Goal: Transaction & Acquisition: Purchase product/service

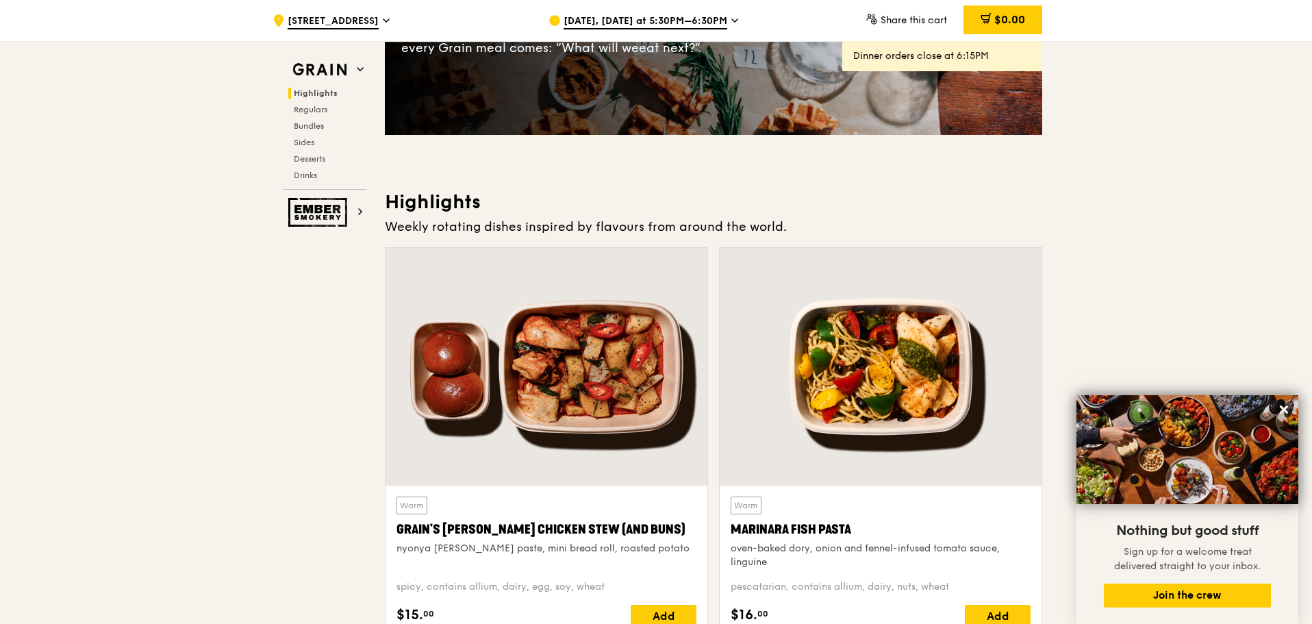
scroll to position [502, 0]
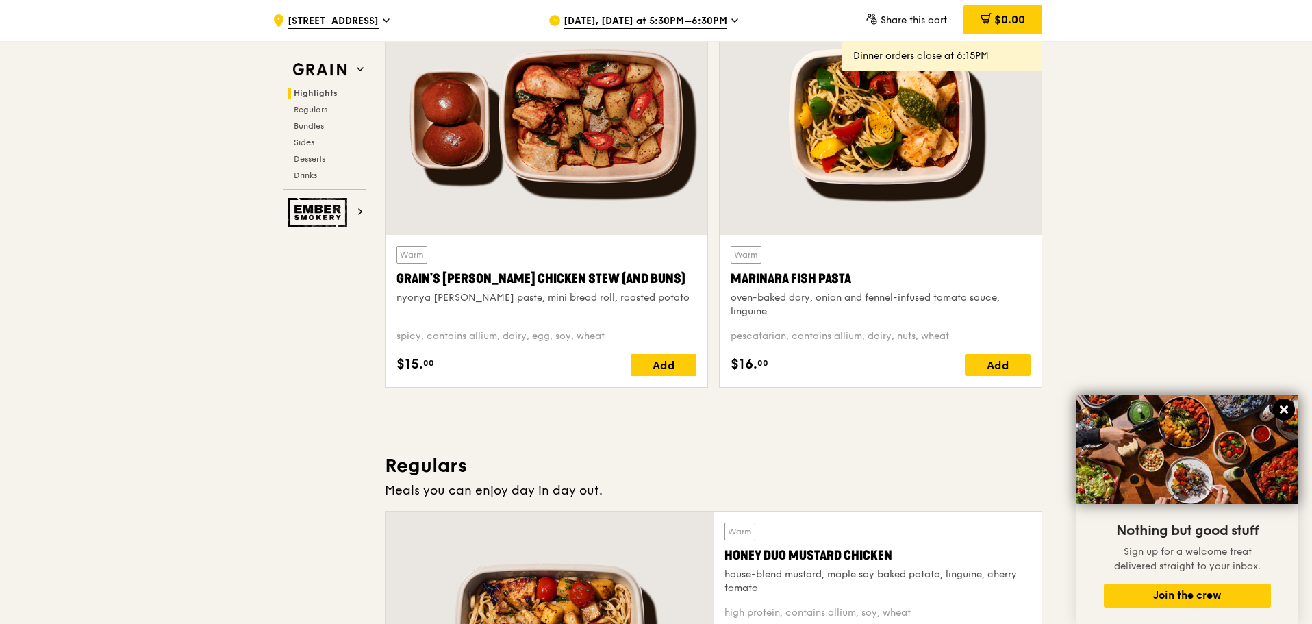
click at [1286, 410] on icon at bounding box center [1284, 410] width 8 height 8
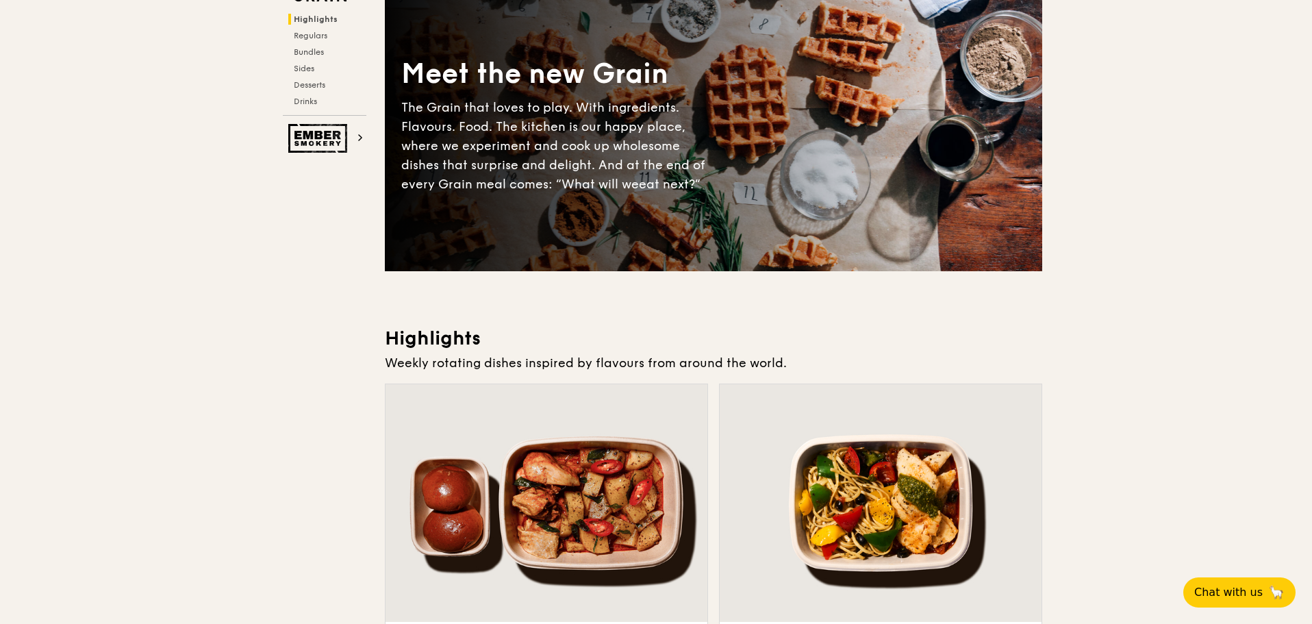
scroll to position [0, 0]
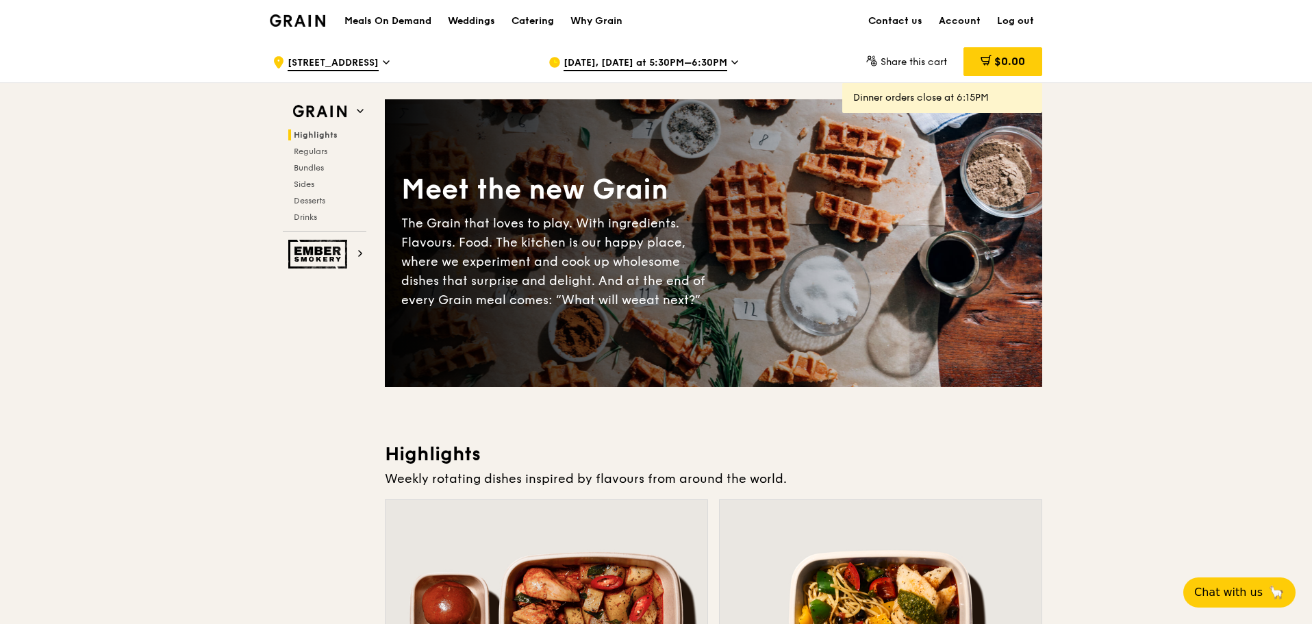
click at [722, 58] on div "Sep 12, Today at 5:30PM–6:30PM" at bounding box center [676, 62] width 254 height 41
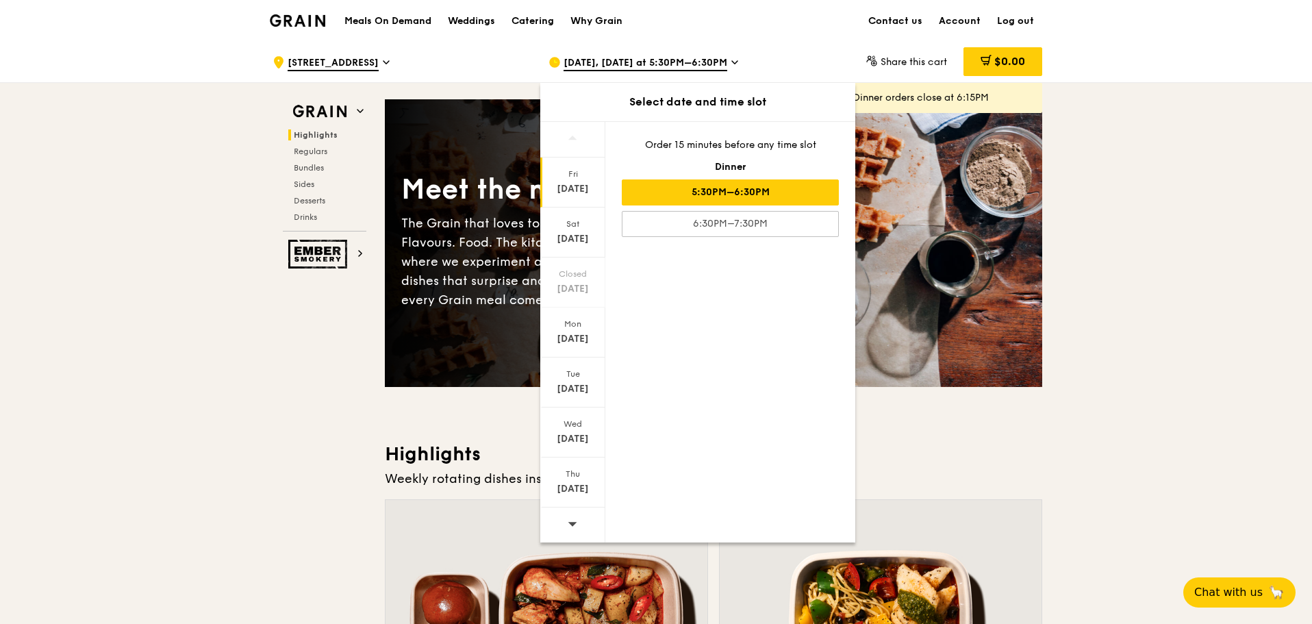
click at [572, 523] on icon at bounding box center [573, 524] width 9 height 4
click at [577, 471] on div "Thu" at bounding box center [572, 474] width 61 height 11
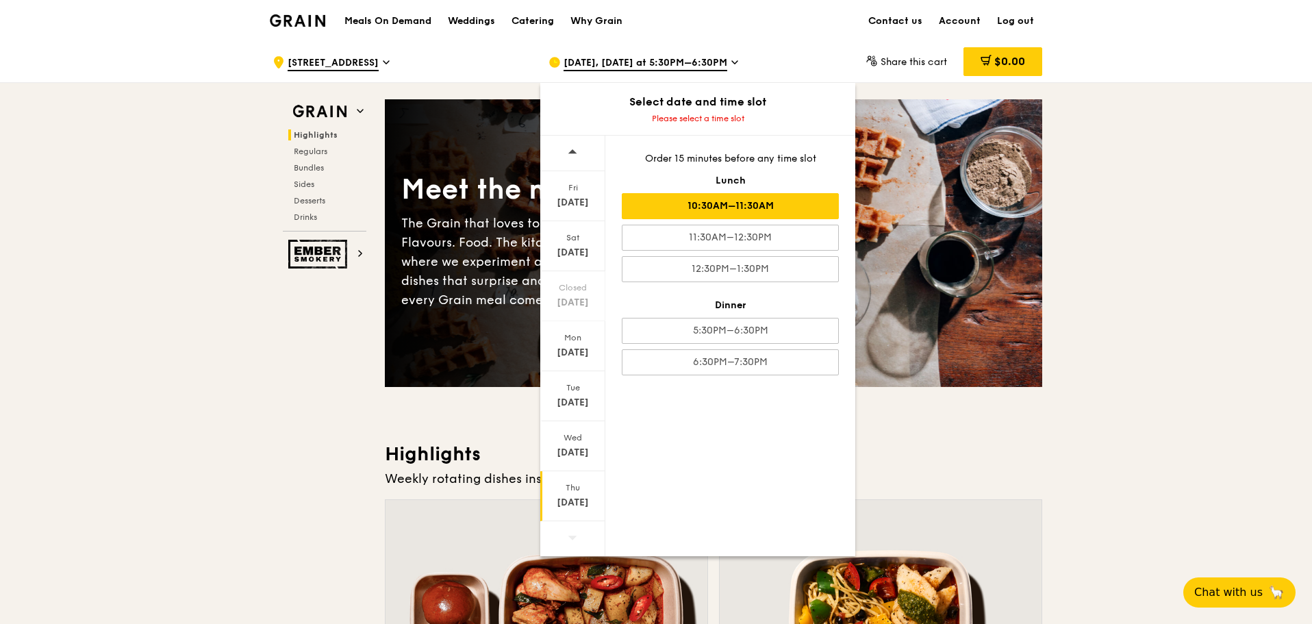
click at [746, 206] on div "10:30AM–11:30AM" at bounding box center [730, 206] width 217 height 26
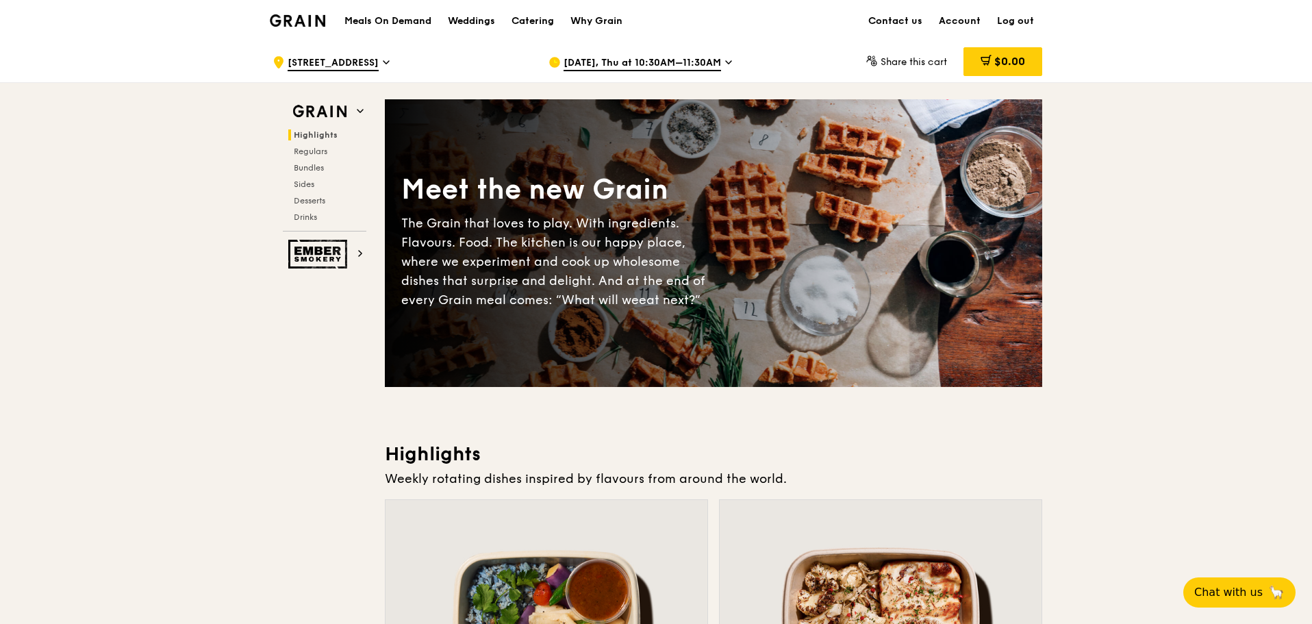
click at [382, 18] on h1 "Meals On Demand" at bounding box center [388, 21] width 87 height 14
click at [402, 19] on h1 "Meals On Demand" at bounding box center [388, 21] width 87 height 14
click at [409, 25] on h1 "Meals On Demand" at bounding box center [388, 21] width 87 height 14
click at [413, 25] on h1 "Meals On Demand" at bounding box center [388, 21] width 87 height 14
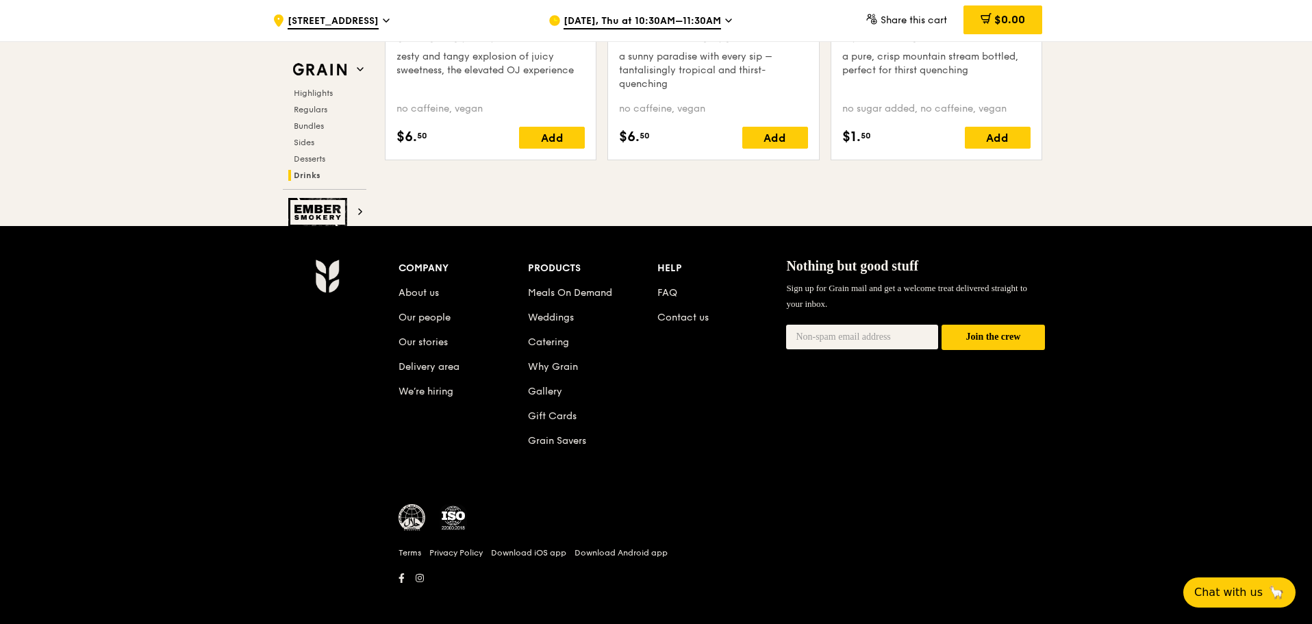
scroll to position [5675, 0]
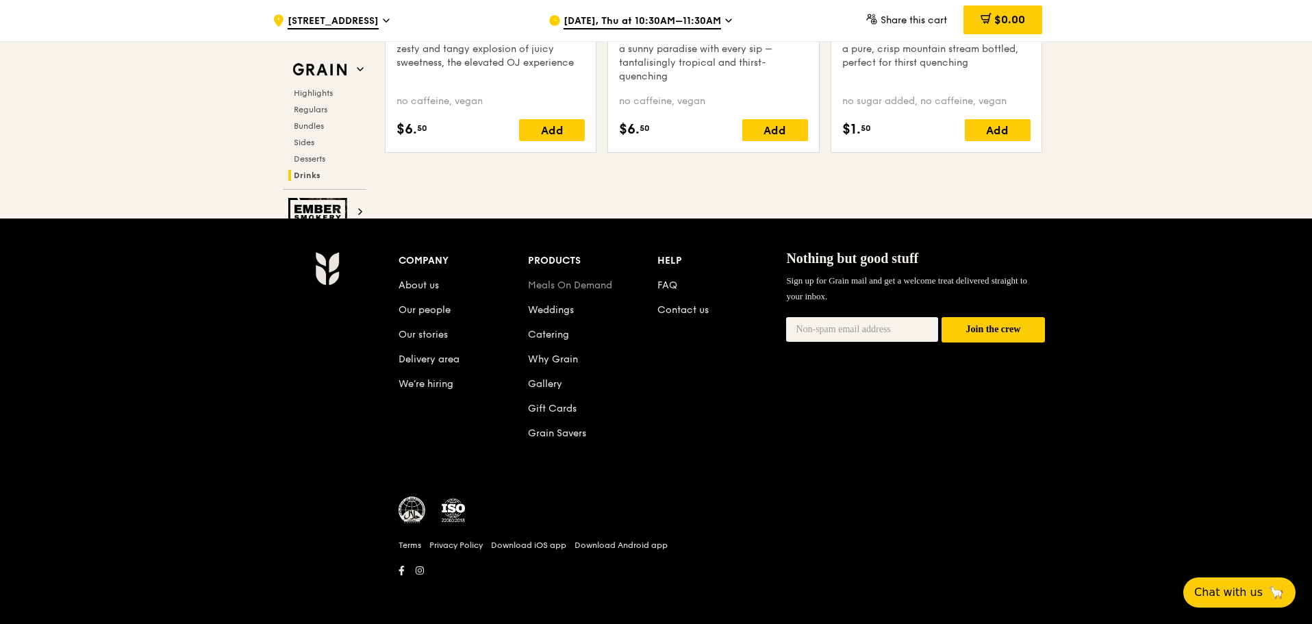
click at [563, 284] on link "Meals On Demand" at bounding box center [570, 285] width 84 height 12
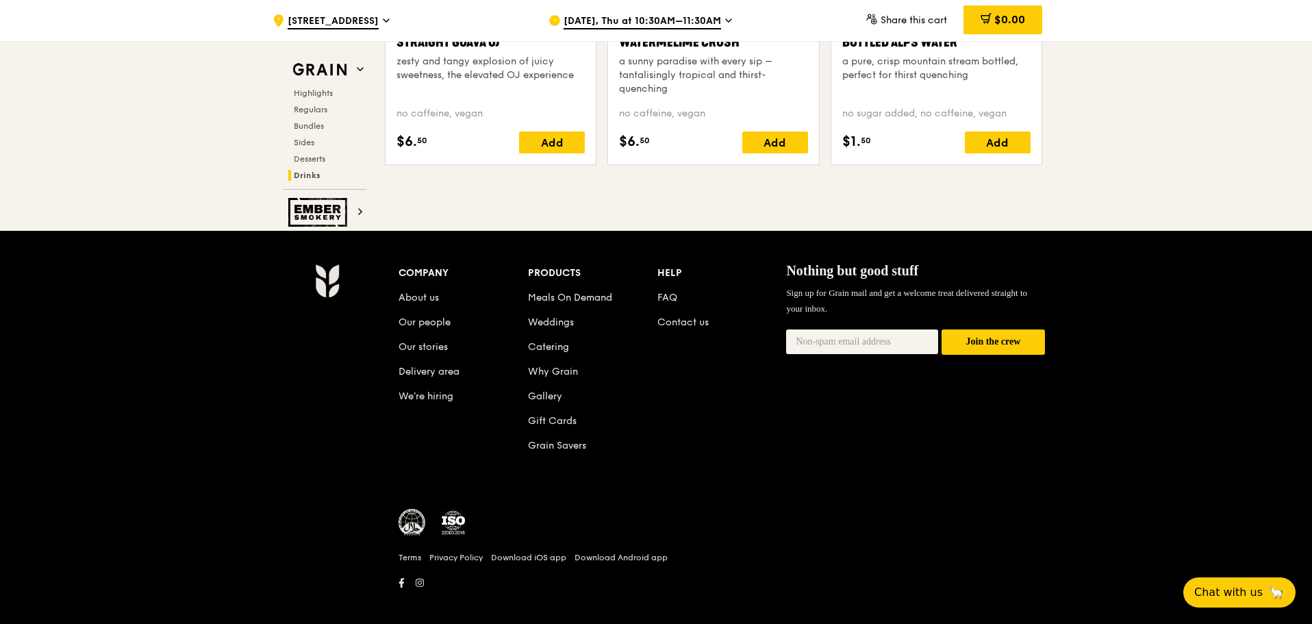
scroll to position [5675, 0]
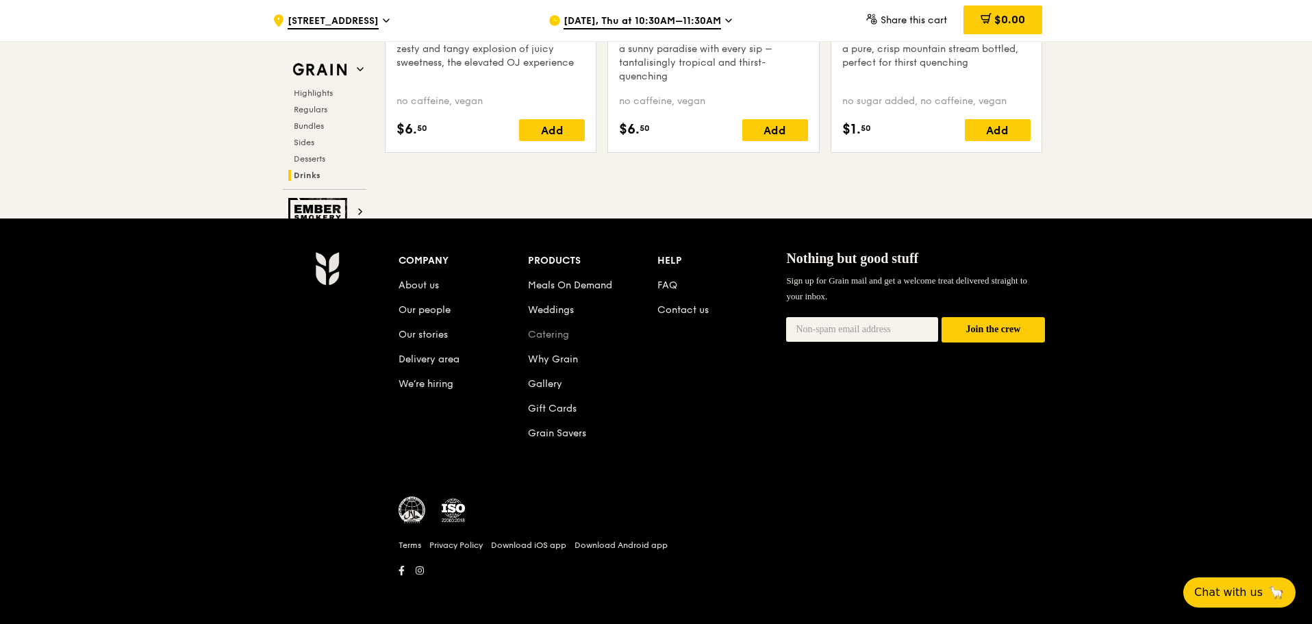
click at [551, 329] on link "Catering" at bounding box center [548, 335] width 41 height 12
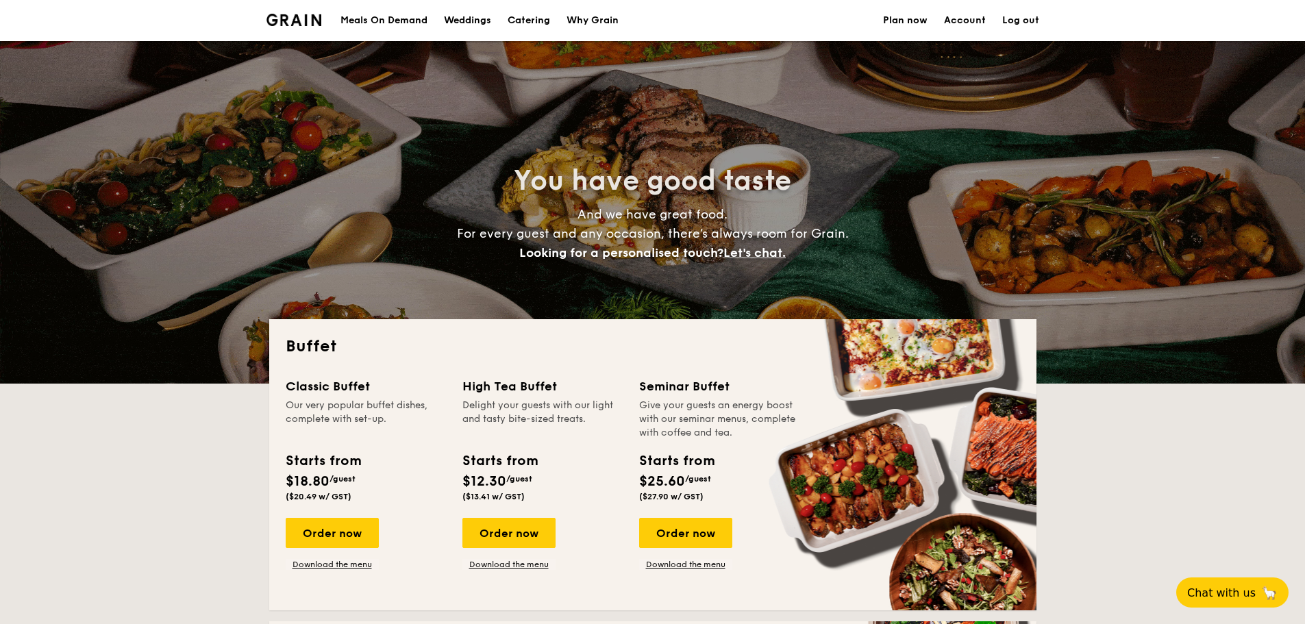
select select
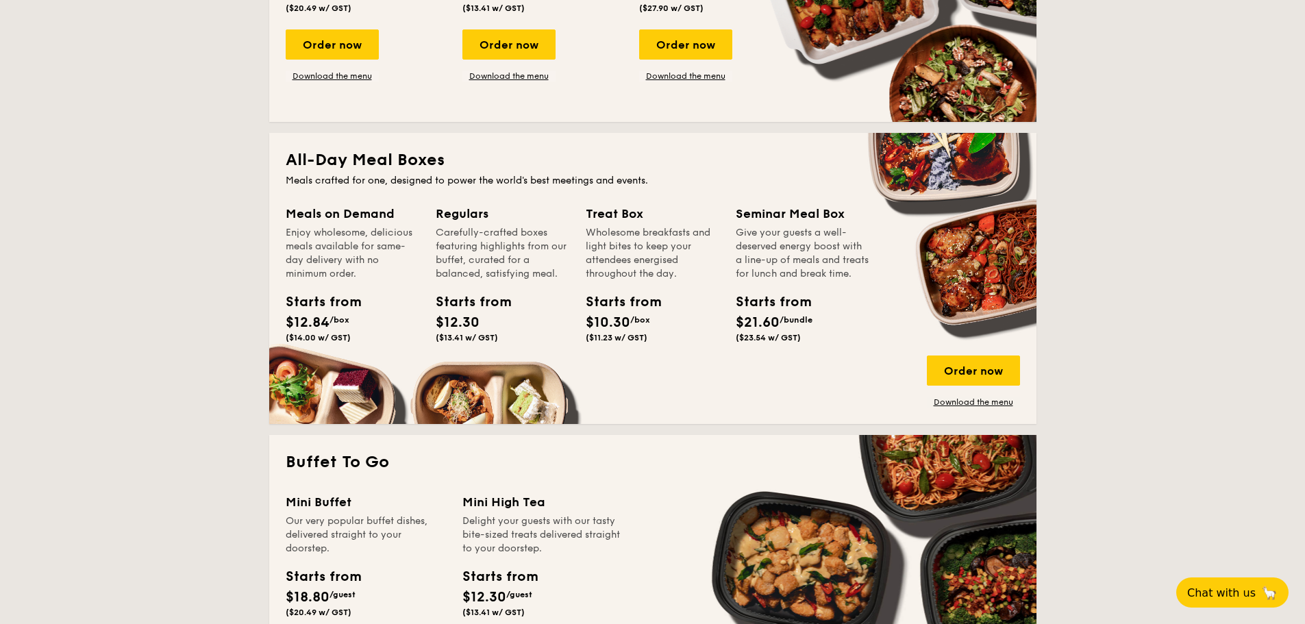
scroll to position [502, 0]
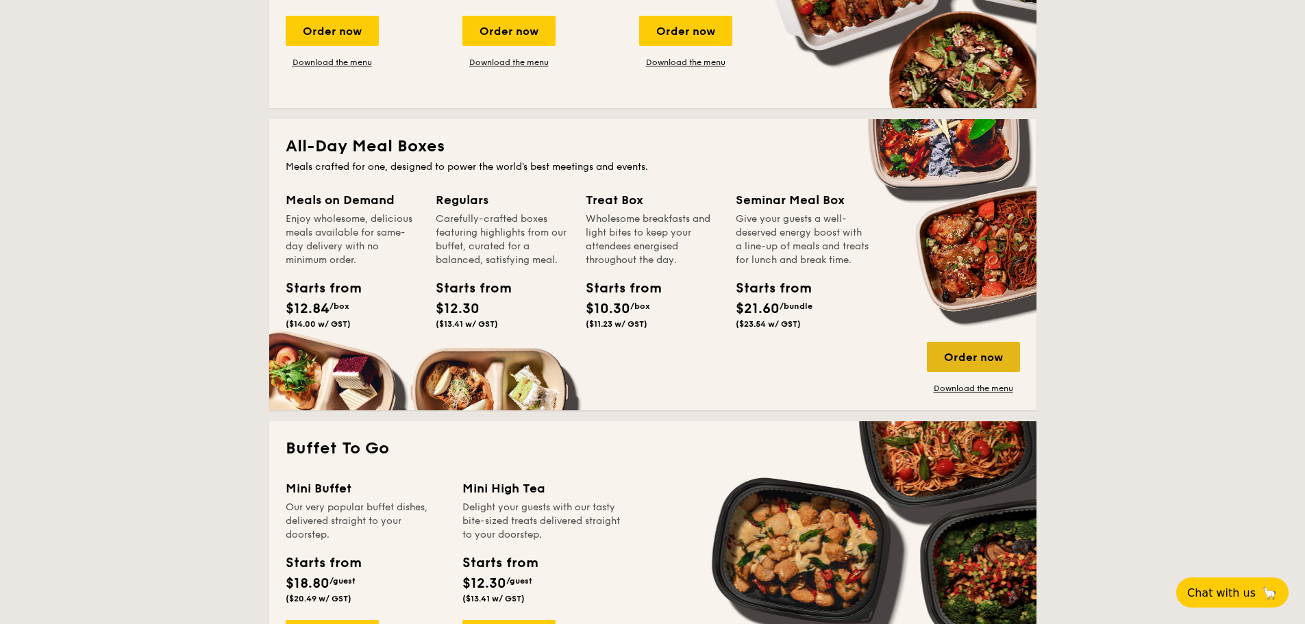
click at [965, 353] on div "Order now" at bounding box center [973, 357] width 93 height 30
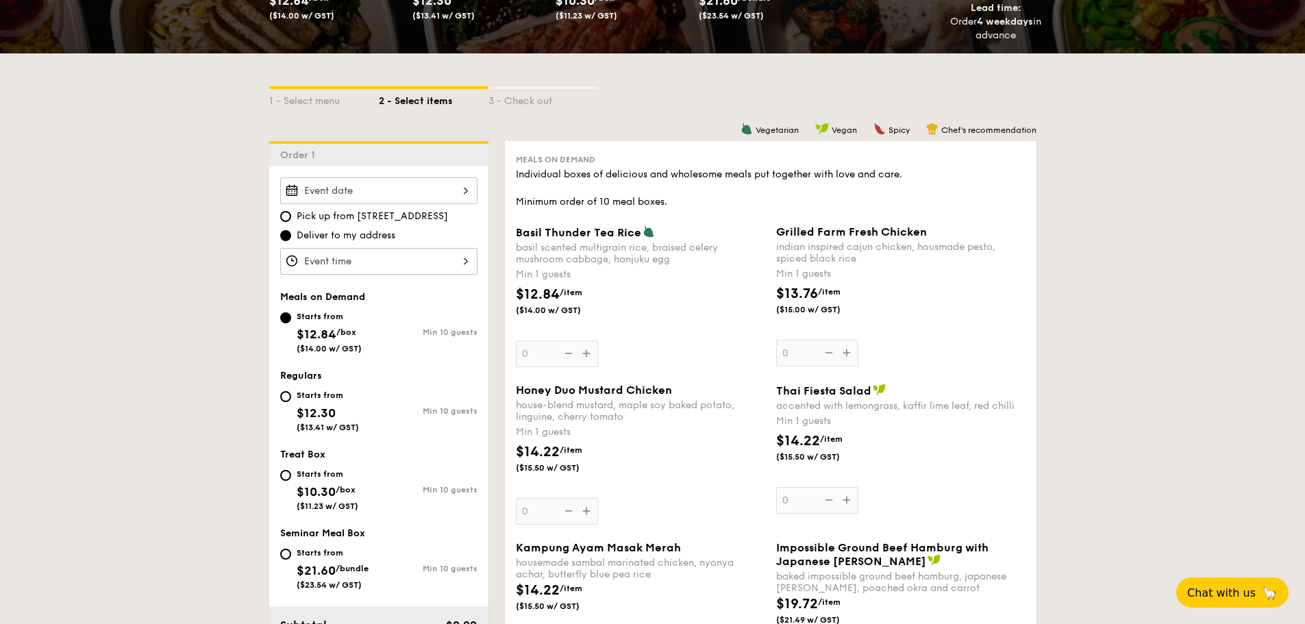
scroll to position [251, 0]
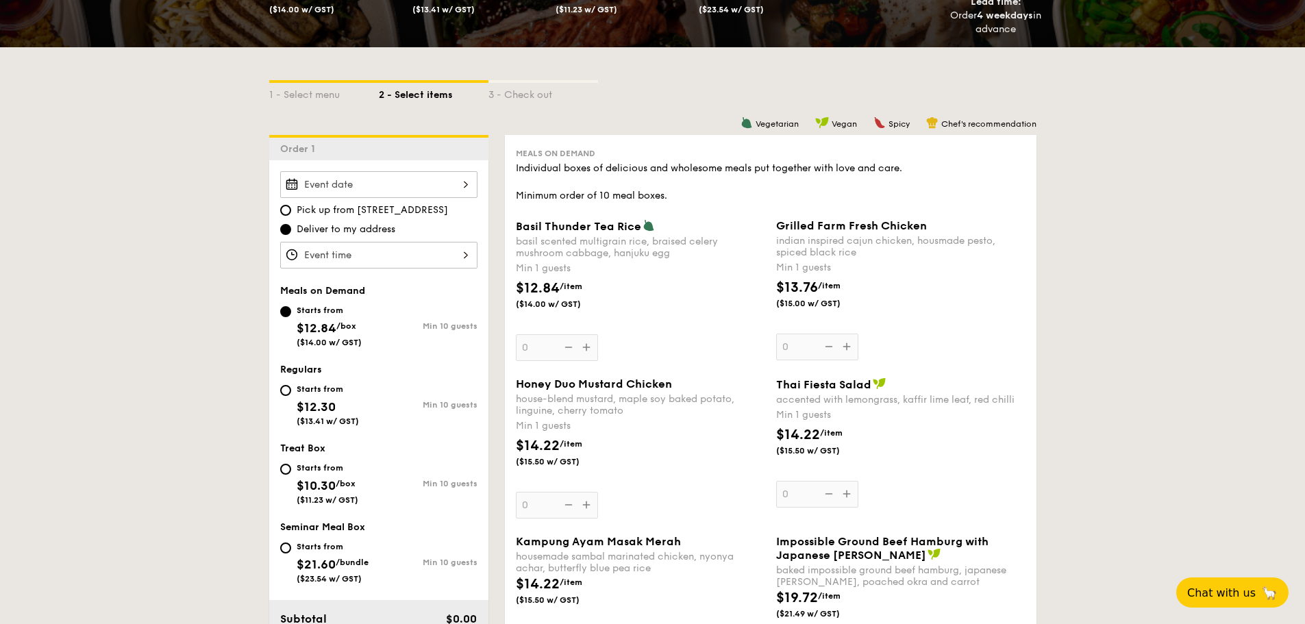
click at [460, 181] on input "Basil Thunder Tea Rice basil scented multigrain rice, braised celery mushroom c…" at bounding box center [378, 184] width 197 height 27
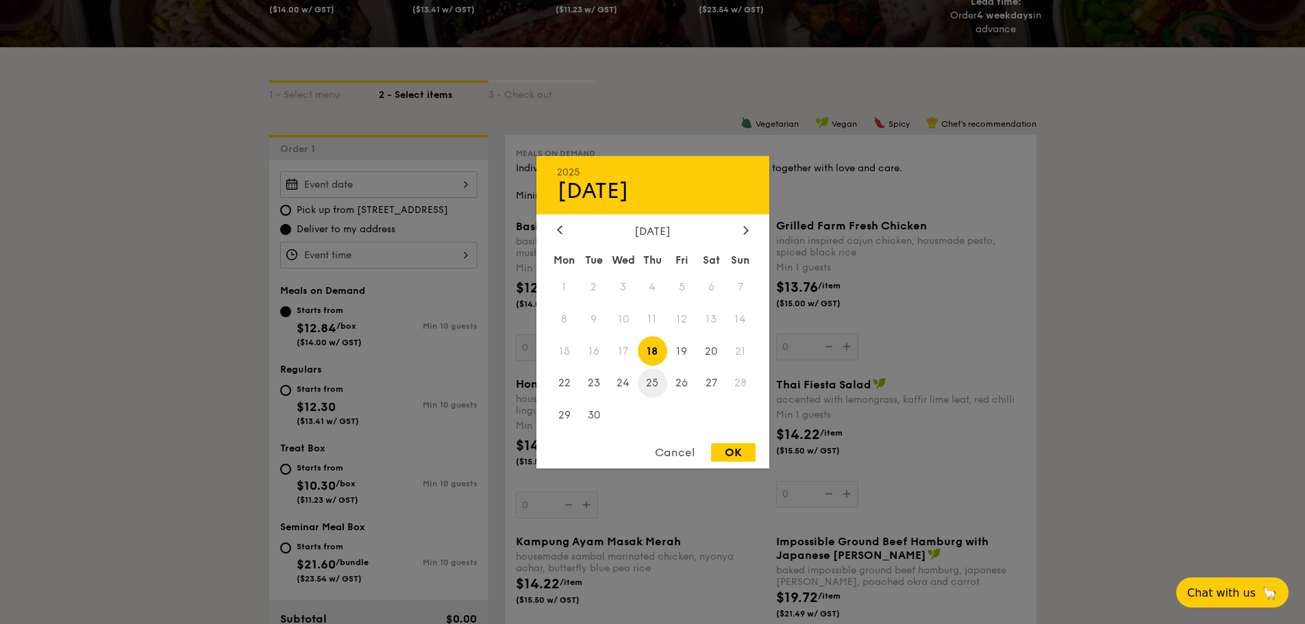
click at [650, 388] on span "25" at bounding box center [652, 383] width 29 height 29
click at [727, 455] on div "OK" at bounding box center [733, 452] width 45 height 18
type input "Sep 25, 2025"
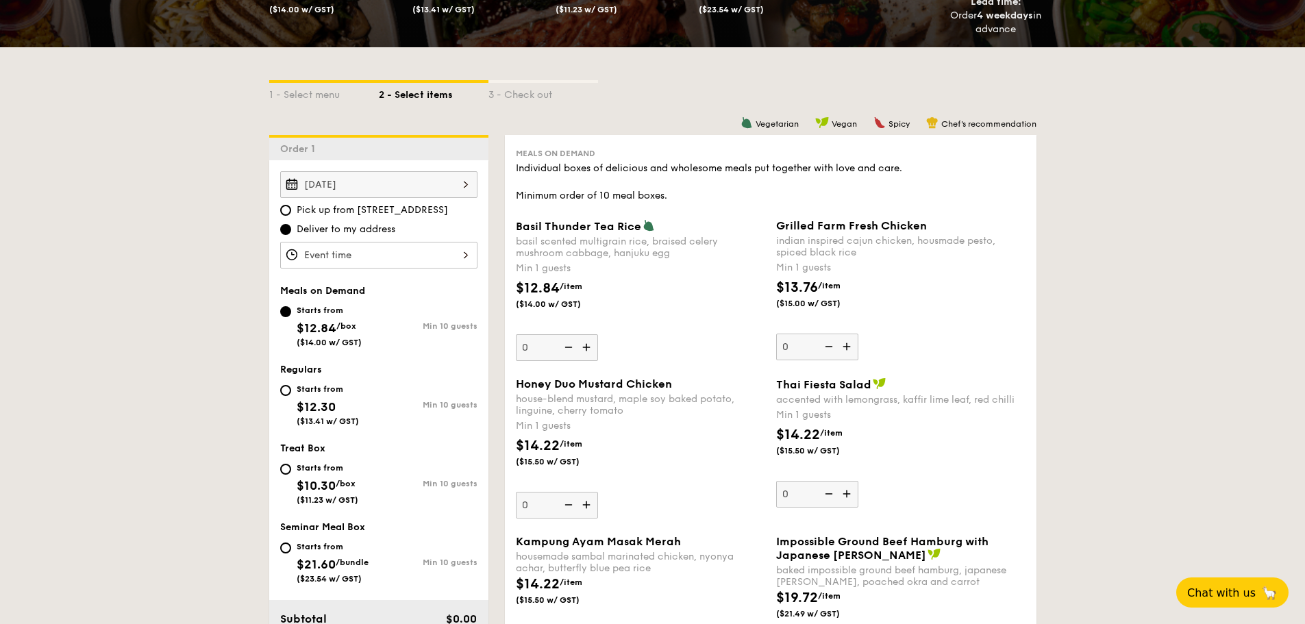
click at [462, 254] on input "Basil Thunder Tea Rice basil scented multigrain rice, braised celery mushroom c…" at bounding box center [378, 255] width 197 height 27
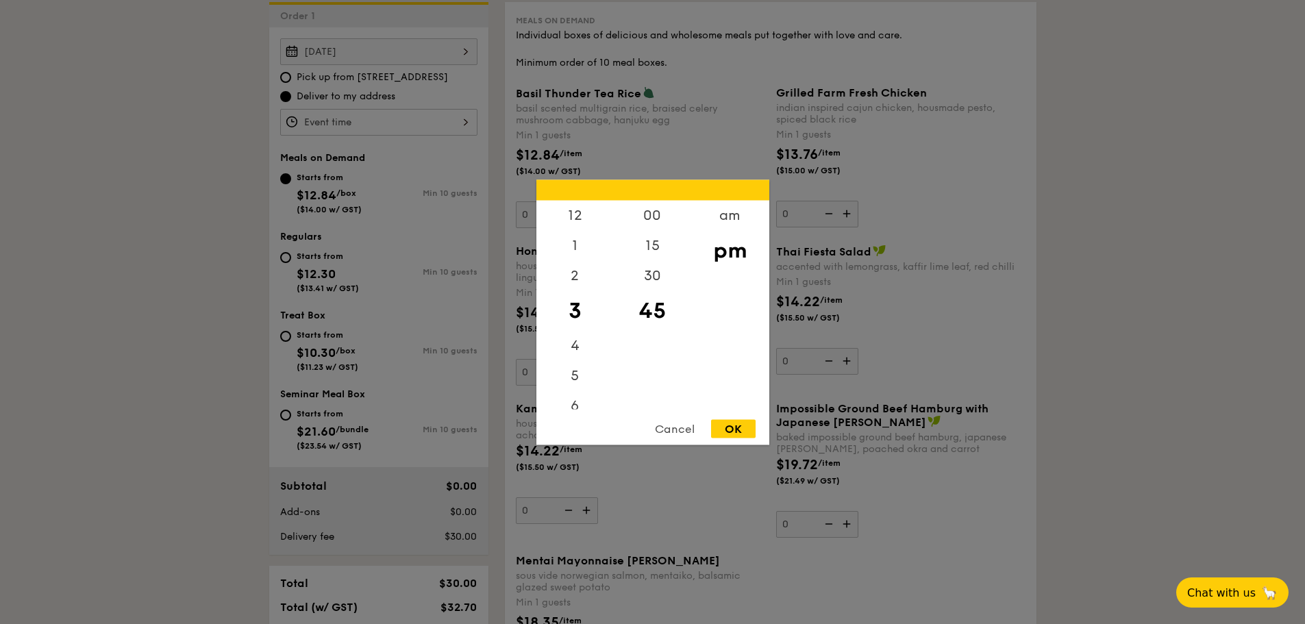
scroll to position [502, 0]
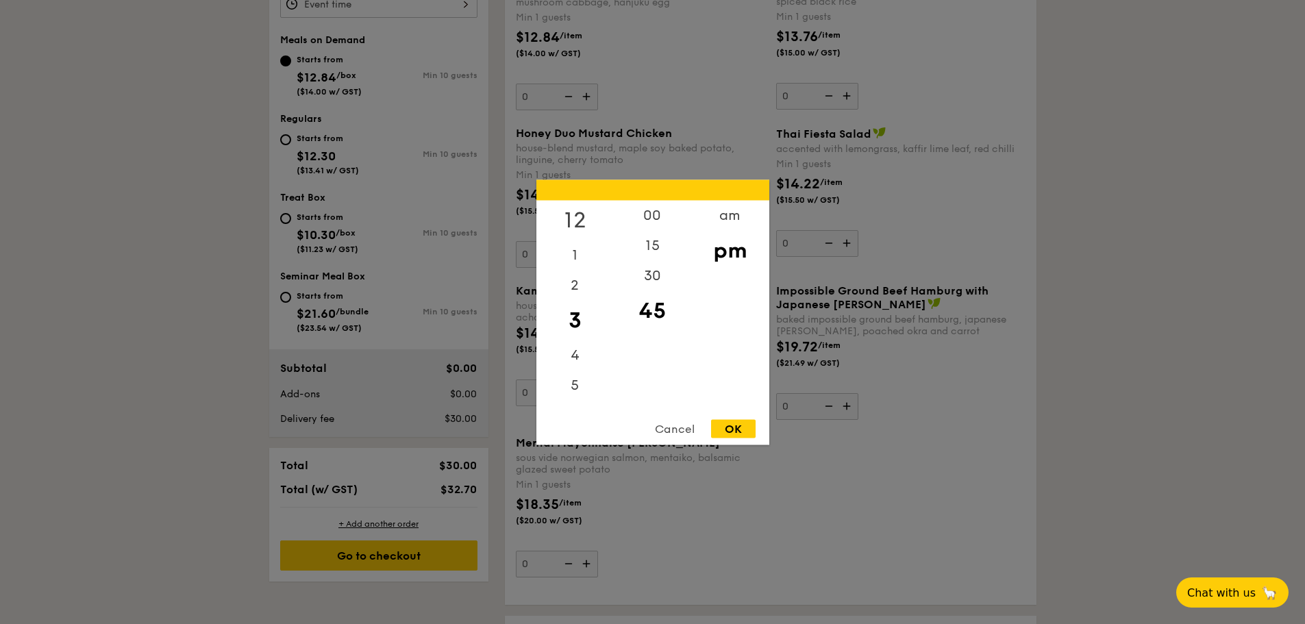
click at [572, 212] on div "12" at bounding box center [574, 220] width 77 height 40
click at [662, 221] on div "00" at bounding box center [652, 220] width 77 height 40
click at [727, 215] on div "am" at bounding box center [729, 220] width 77 height 40
click at [583, 219] on div "12" at bounding box center [574, 215] width 77 height 30
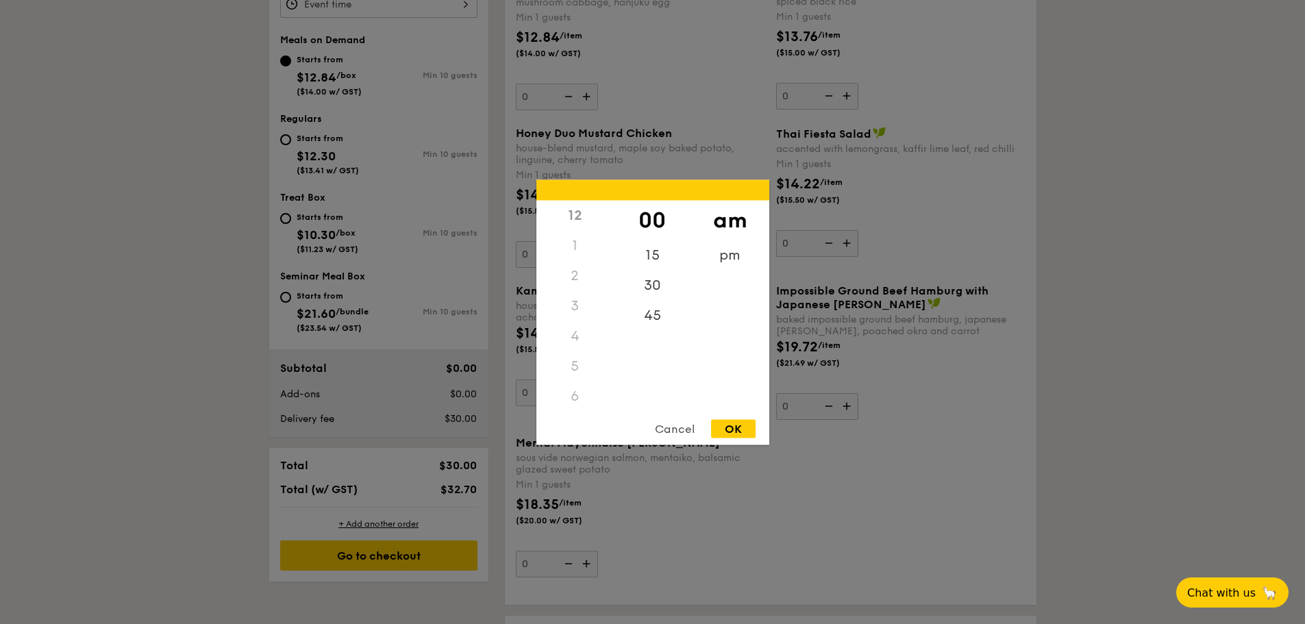
click at [567, 217] on div "12" at bounding box center [574, 215] width 77 height 30
click at [720, 258] on div "pm" at bounding box center [729, 260] width 77 height 40
click at [581, 390] on div "11" at bounding box center [574, 394] width 77 height 30
click at [573, 394] on div "11" at bounding box center [574, 394] width 77 height 30
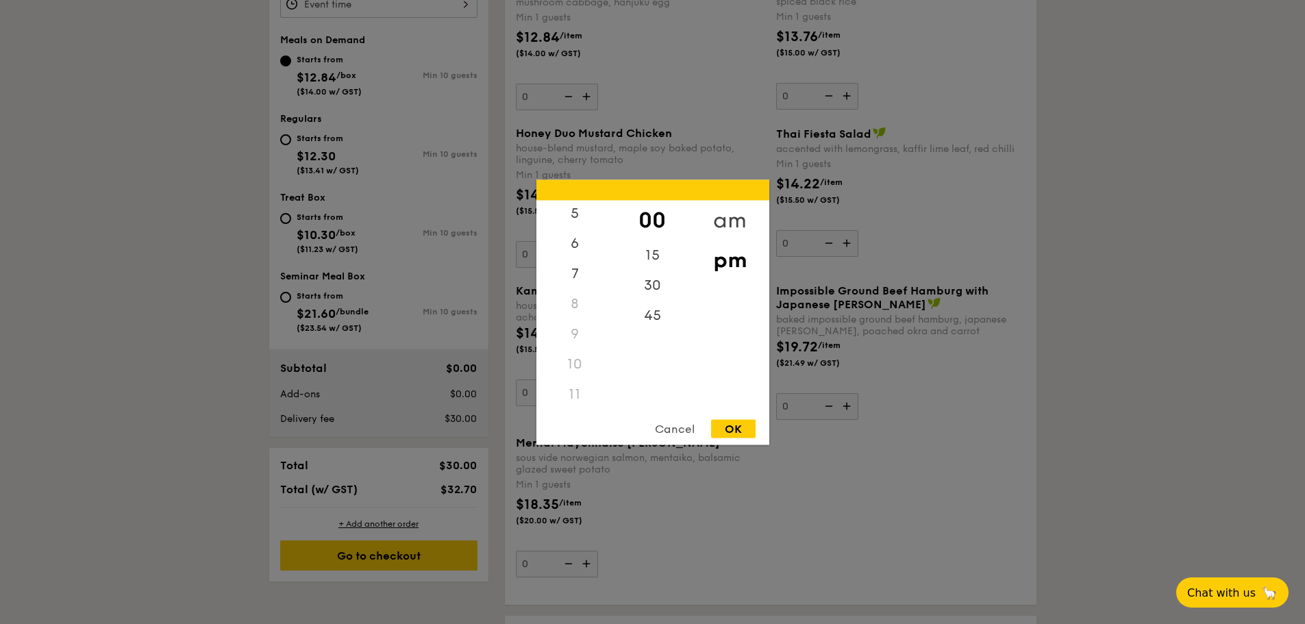
click at [734, 219] on div "am" at bounding box center [729, 220] width 77 height 40
click at [578, 389] on div "11" at bounding box center [574, 399] width 77 height 40
click at [574, 398] on div "11" at bounding box center [574, 399] width 77 height 40
drag, startPoint x: 608, startPoint y: 342, endPoint x: 610, endPoint y: 389, distance: 47.3
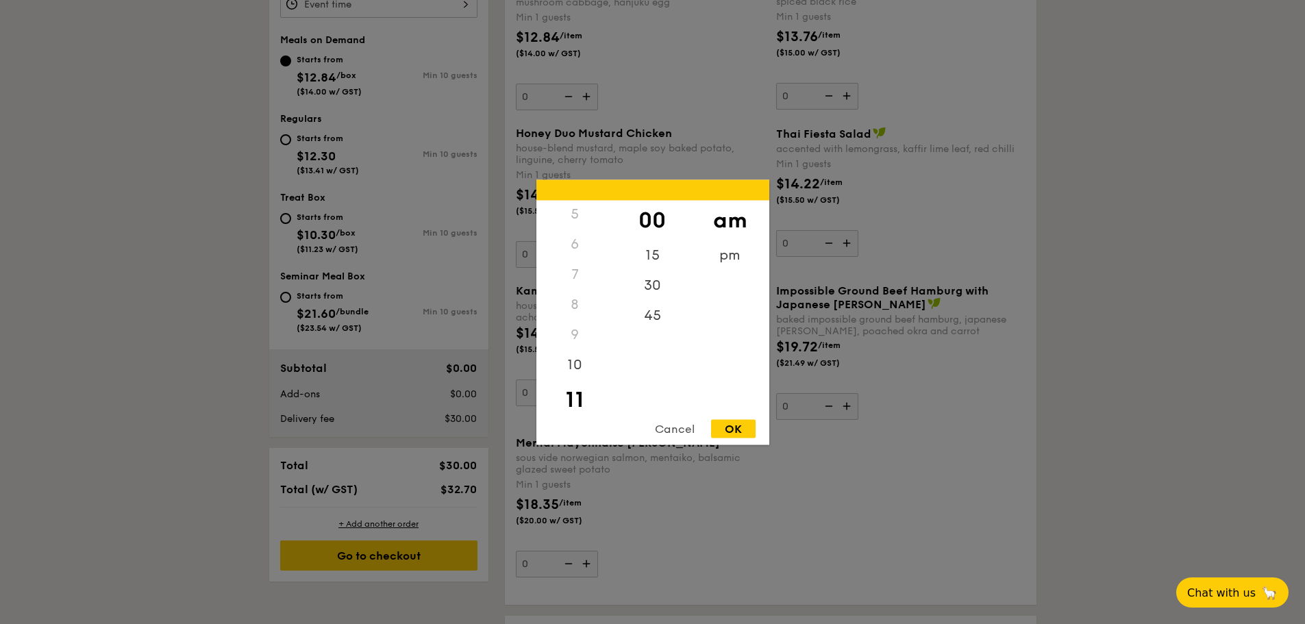
click at [610, 389] on div "12 1 2 3 4 5 6 7 8 9 10 11" at bounding box center [574, 304] width 77 height 209
click at [573, 399] on div "11" at bounding box center [574, 399] width 77 height 40
click at [575, 395] on div "11" at bounding box center [574, 399] width 77 height 40
click at [736, 429] on div "OK" at bounding box center [733, 428] width 45 height 18
type input "11:00AM"
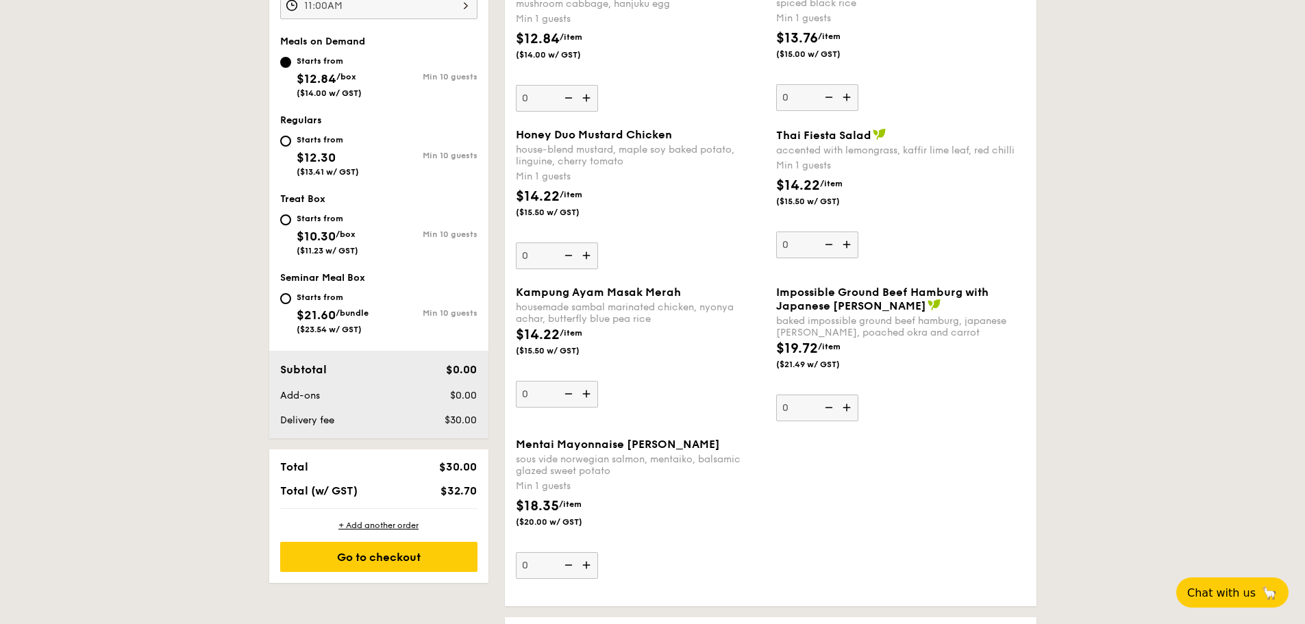
scroll to position [502, 0]
click at [287, 216] on input "Starts from $10.30 /box ($11.23 w/ GST) Min 10 guests" at bounding box center [285, 218] width 11 height 11
radio input "true"
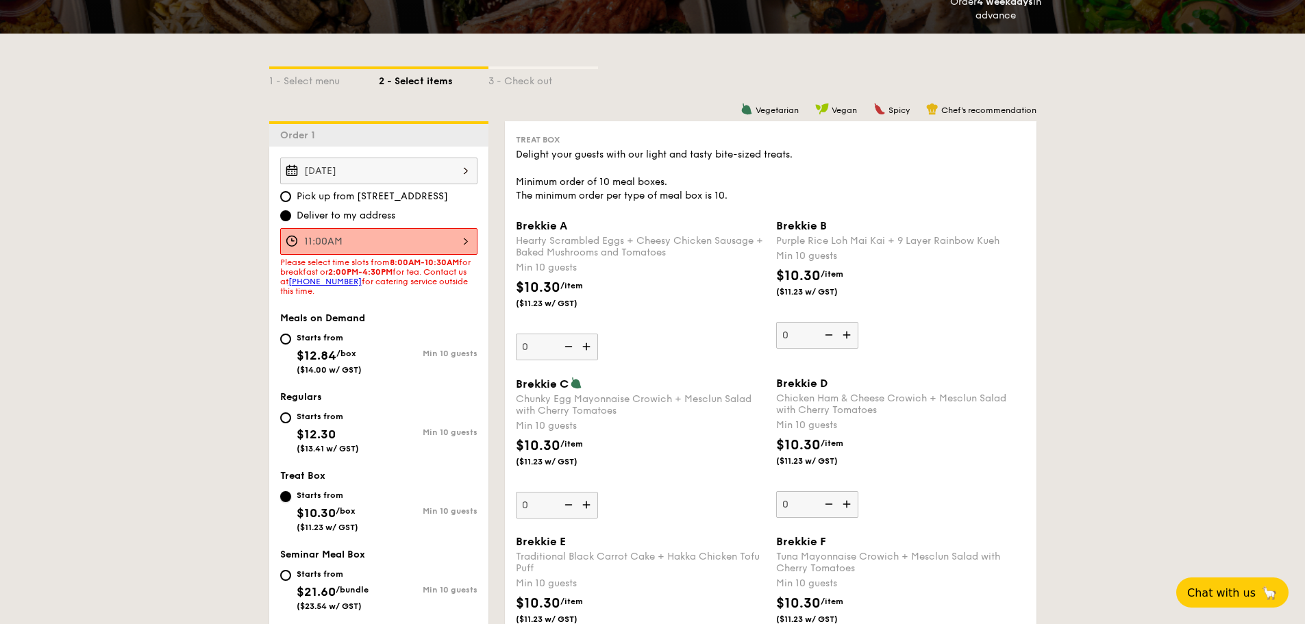
scroll to position [251, 0]
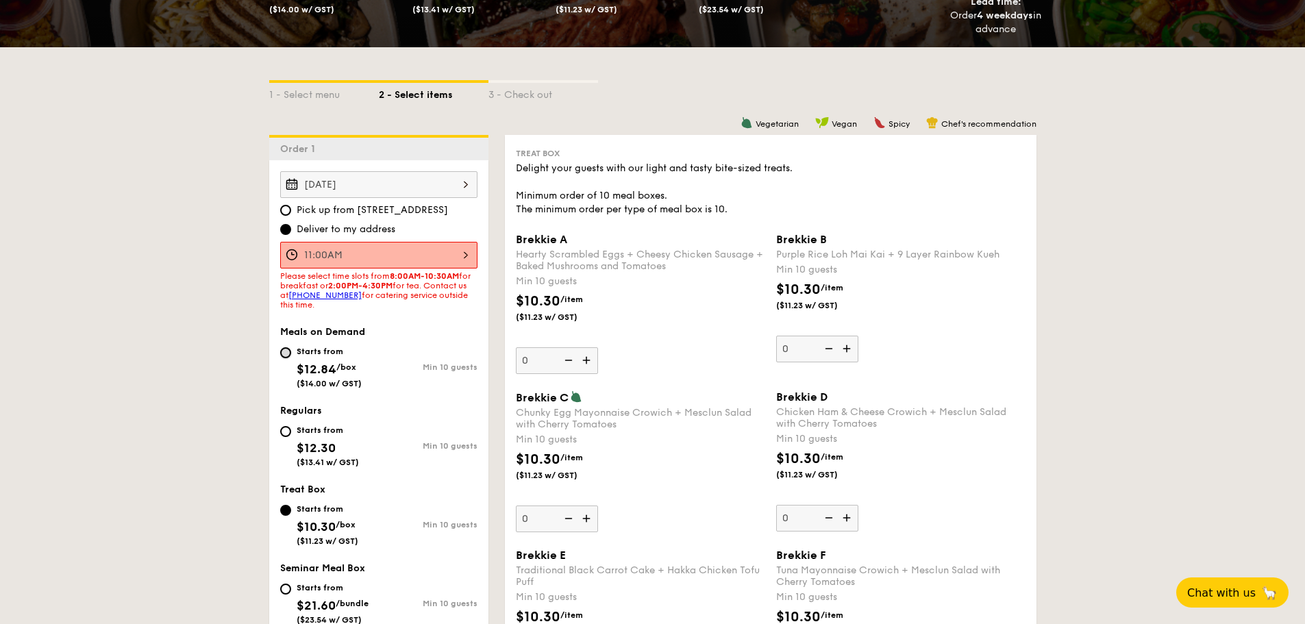
click at [286, 350] on input "Starts from $12.84 /box ($14.00 w/ GST) Min 10 guests" at bounding box center [285, 352] width 11 height 11
radio input "true"
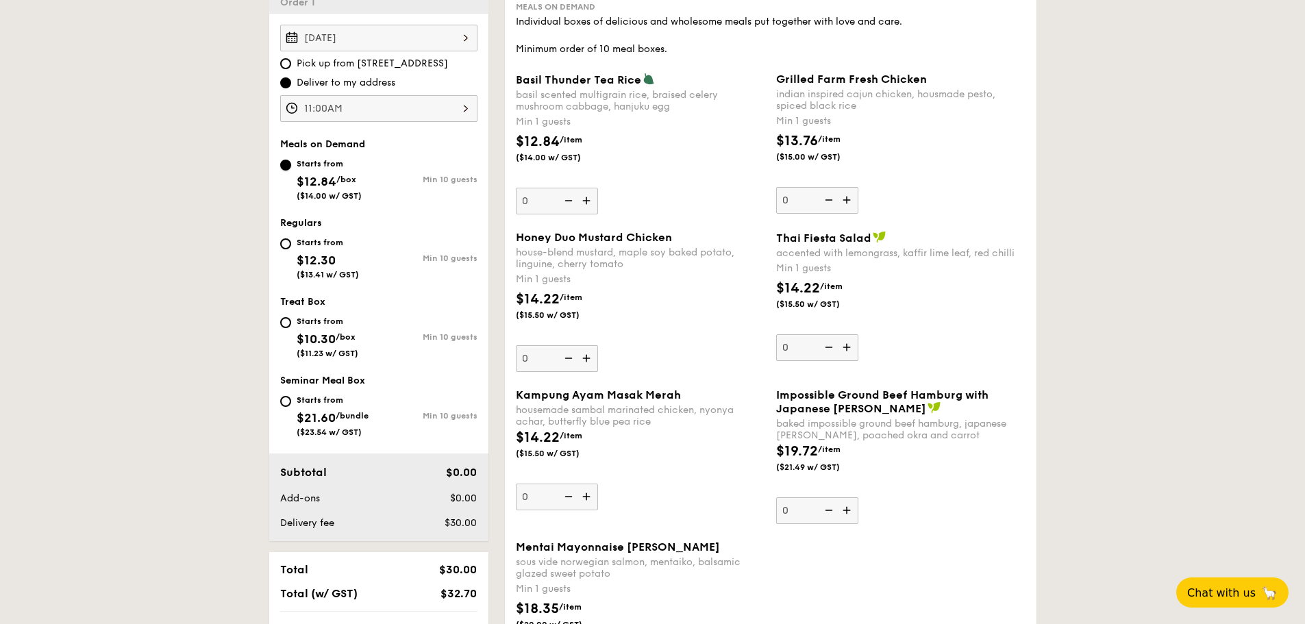
scroll to position [417, 0]
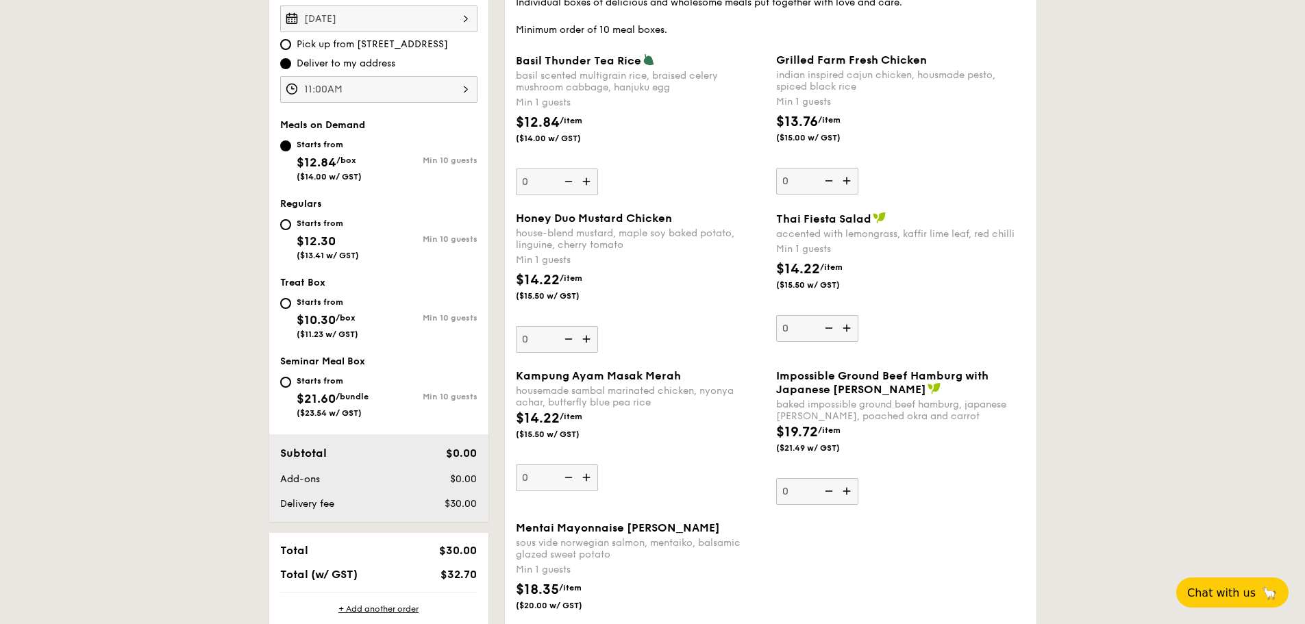
click at [587, 180] on img at bounding box center [587, 182] width 21 height 26
click at [587, 180] on input "0" at bounding box center [557, 182] width 82 height 27
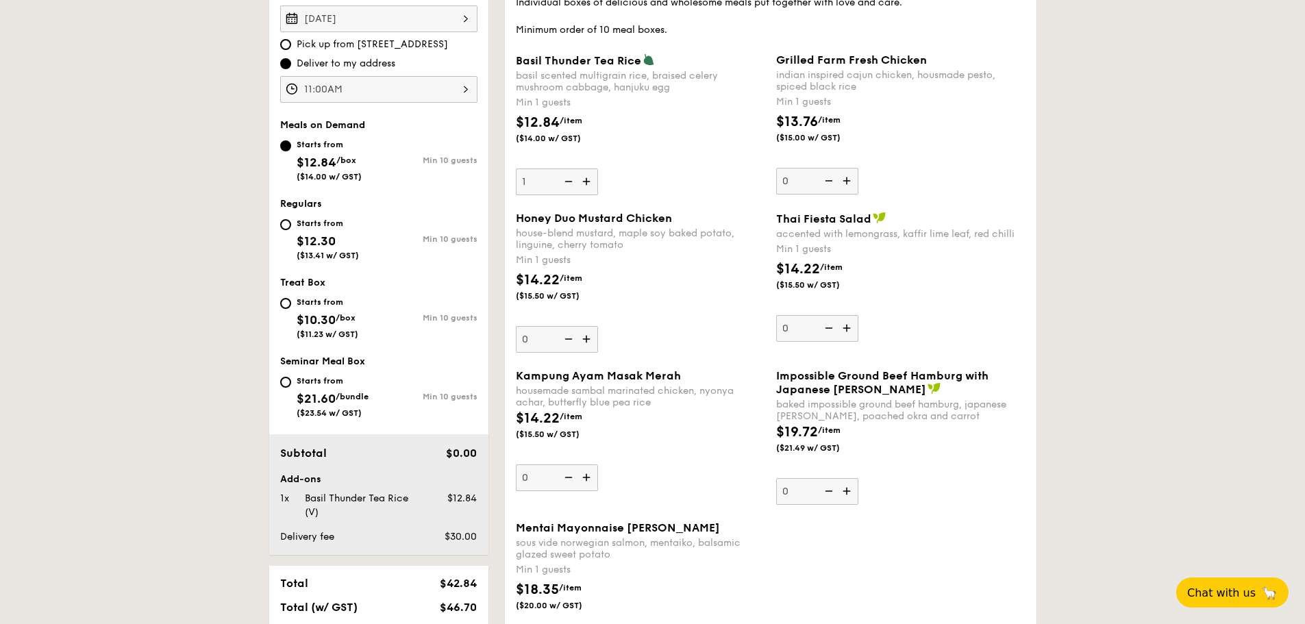
click at [587, 180] on img at bounding box center [587, 182] width 21 height 26
click at [587, 180] on input "1" at bounding box center [557, 182] width 82 height 27
click at [587, 180] on img at bounding box center [587, 182] width 21 height 26
click at [587, 180] on input "2" at bounding box center [557, 182] width 82 height 27
click at [587, 180] on img at bounding box center [587, 182] width 21 height 26
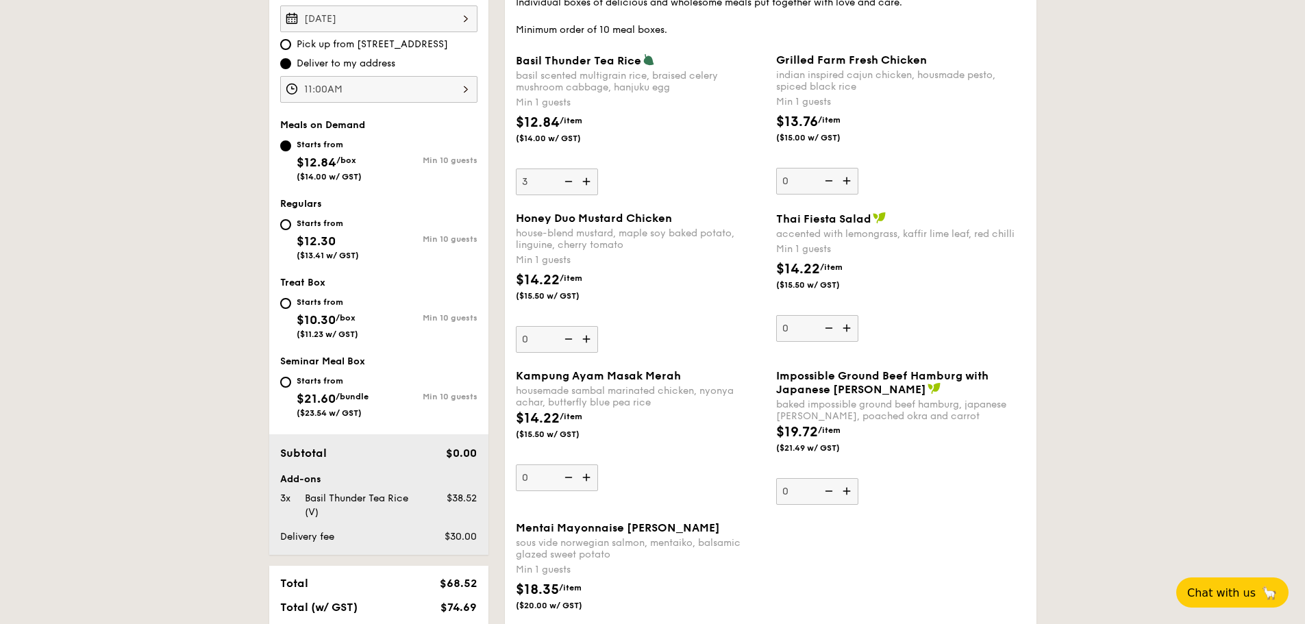
click at [587, 180] on input "3" at bounding box center [557, 182] width 82 height 27
click at [587, 180] on img at bounding box center [587, 182] width 21 height 26
click at [587, 180] on input "4" at bounding box center [557, 182] width 82 height 27
click at [587, 180] on img at bounding box center [587, 182] width 21 height 26
click at [587, 180] on input "5" at bounding box center [557, 182] width 82 height 27
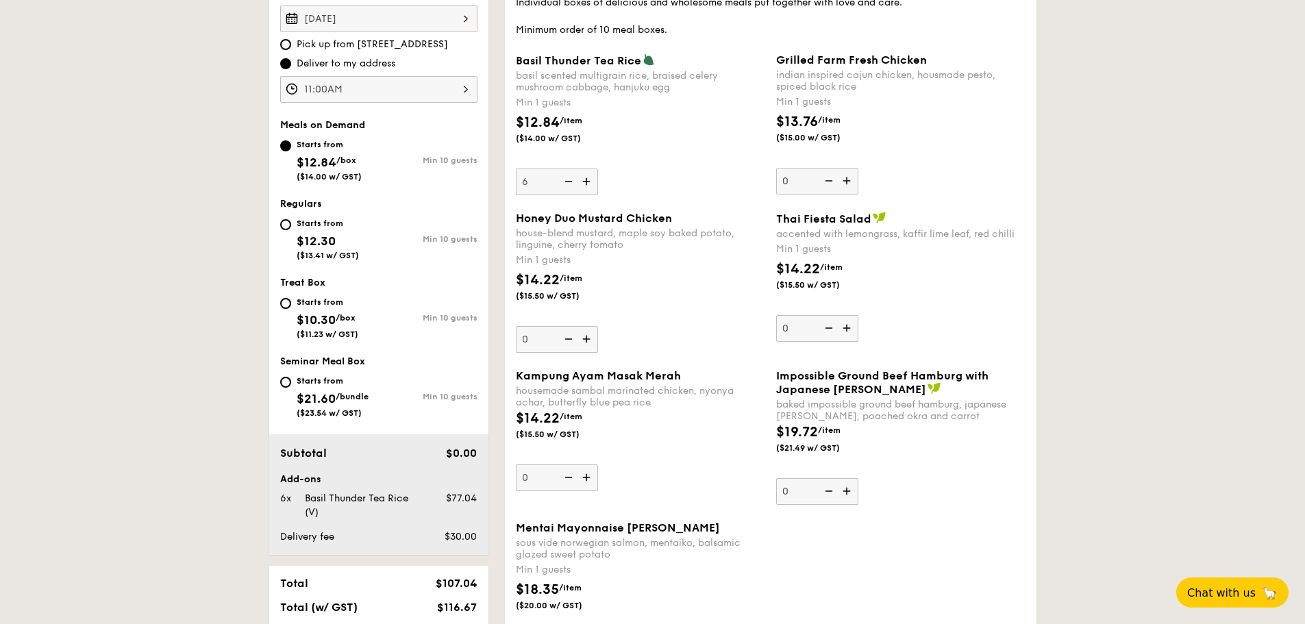
click at [587, 180] on img at bounding box center [587, 182] width 21 height 26
click at [587, 180] on input "6" at bounding box center [557, 182] width 82 height 27
click at [587, 180] on img at bounding box center [587, 182] width 21 height 26
click at [587, 180] on input "7" at bounding box center [557, 182] width 82 height 27
click at [587, 180] on img at bounding box center [587, 182] width 21 height 26
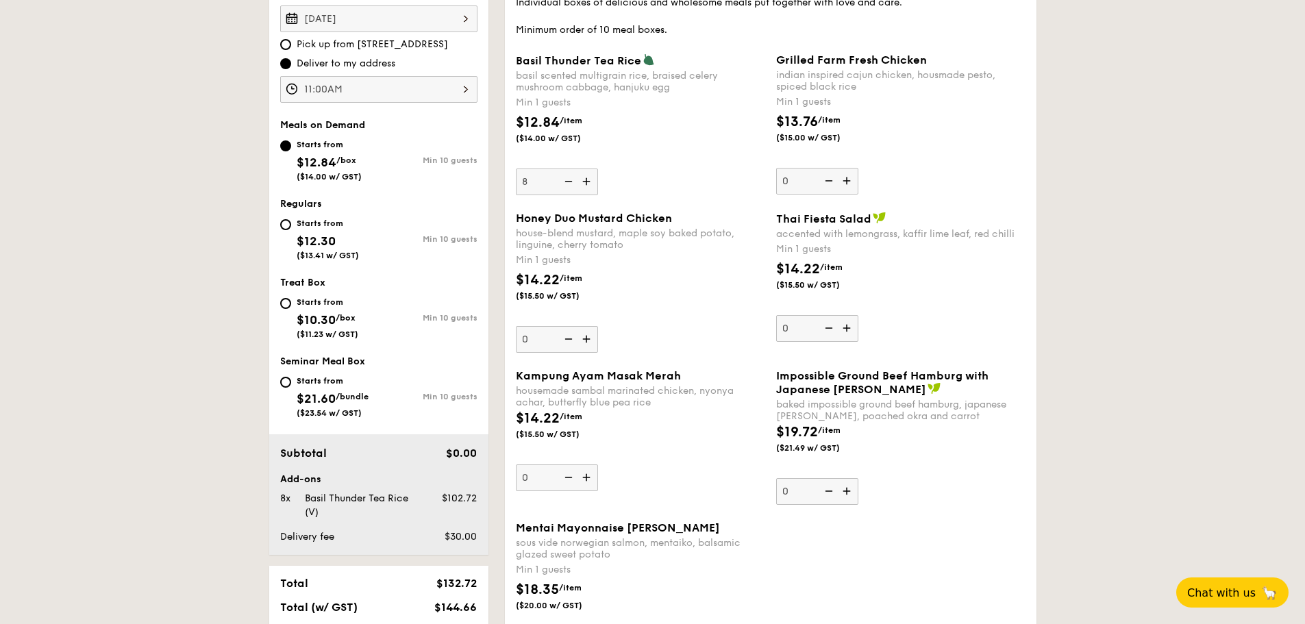
click at [587, 180] on input "8" at bounding box center [557, 182] width 82 height 27
click at [587, 180] on img at bounding box center [587, 182] width 21 height 26
click at [587, 180] on input "9" at bounding box center [557, 182] width 82 height 27
type input "10"
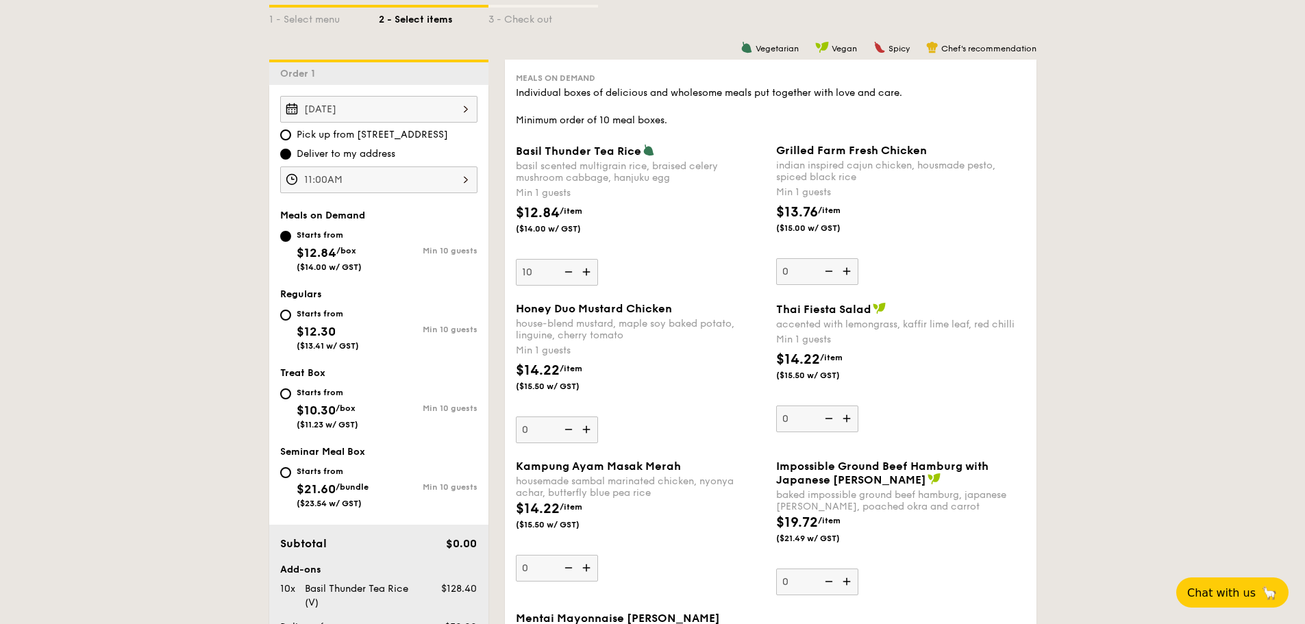
scroll to position [323, 0]
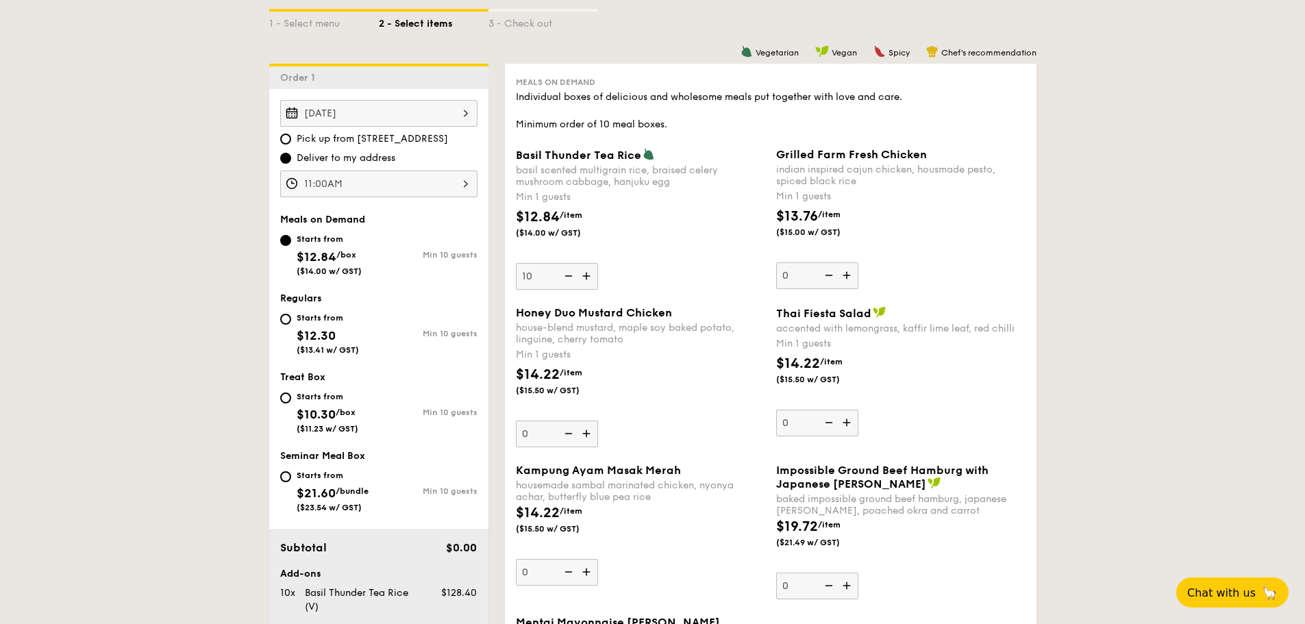
click at [588, 431] on img at bounding box center [587, 434] width 21 height 26
click at [588, 431] on input "0" at bounding box center [557, 434] width 82 height 27
click at [588, 432] on img at bounding box center [587, 434] width 21 height 26
click at [588, 432] on input "1" at bounding box center [557, 434] width 82 height 27
click at [588, 432] on img at bounding box center [587, 434] width 21 height 26
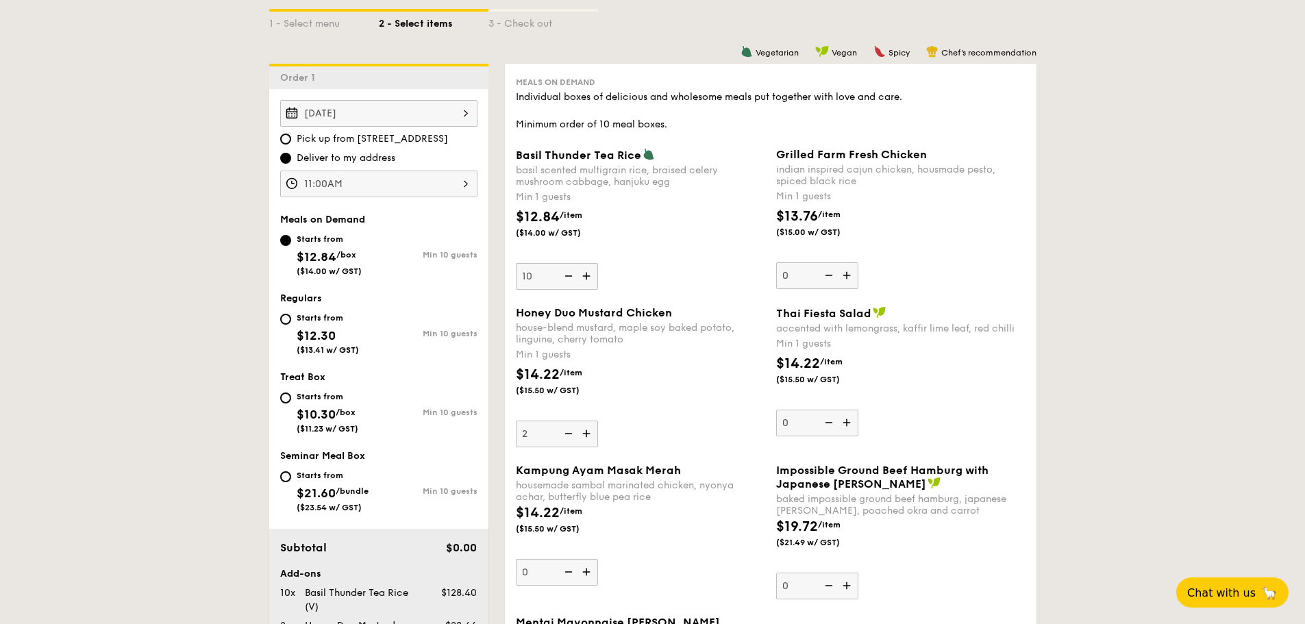
click at [588, 432] on input "2" at bounding box center [557, 434] width 82 height 27
click at [588, 432] on img at bounding box center [587, 434] width 21 height 26
click at [588, 432] on input "3" at bounding box center [557, 434] width 82 height 27
click at [588, 432] on img at bounding box center [587, 434] width 21 height 26
click at [588, 432] on input "4" at bounding box center [557, 434] width 82 height 27
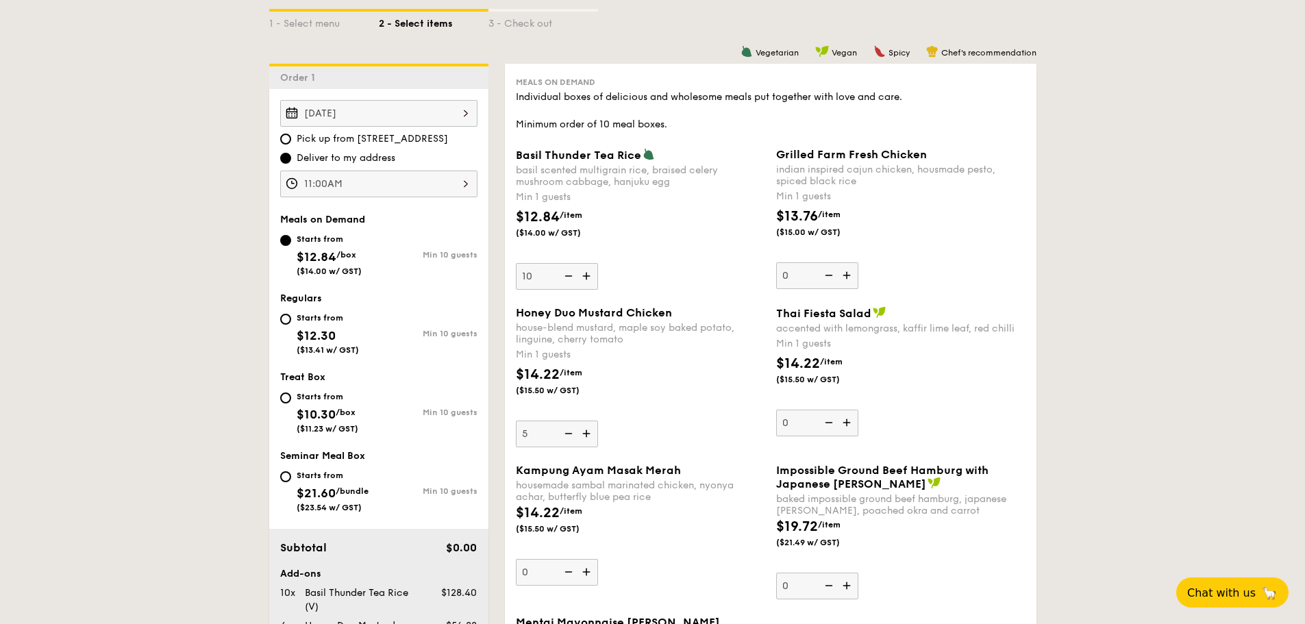
click at [588, 432] on img at bounding box center [587, 434] width 21 height 26
click at [588, 432] on input "5" at bounding box center [557, 434] width 82 height 27
click at [588, 432] on img at bounding box center [587, 434] width 21 height 26
click at [588, 432] on input "6" at bounding box center [557, 434] width 82 height 27
click at [588, 432] on img at bounding box center [587, 434] width 21 height 26
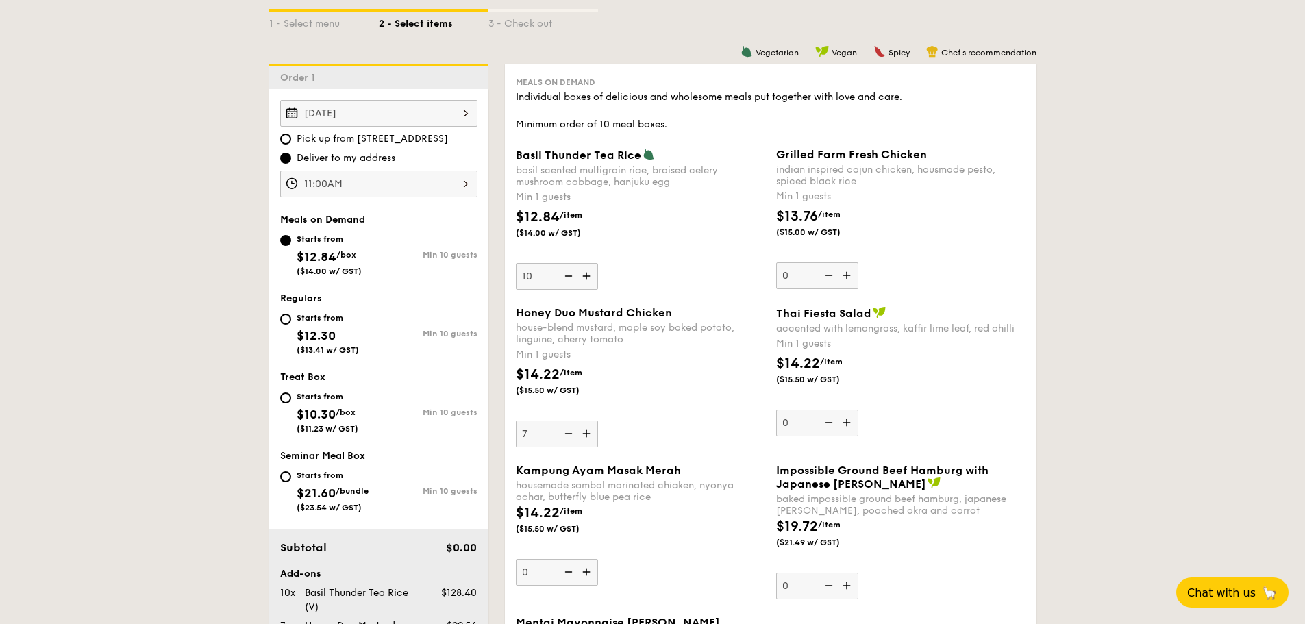
click at [588, 432] on input "7" at bounding box center [557, 434] width 82 height 27
click at [588, 432] on img at bounding box center [587, 434] width 21 height 26
click at [588, 432] on input "8" at bounding box center [557, 434] width 82 height 27
click at [588, 432] on img at bounding box center [587, 434] width 21 height 26
click at [588, 432] on input "9" at bounding box center [557, 434] width 82 height 27
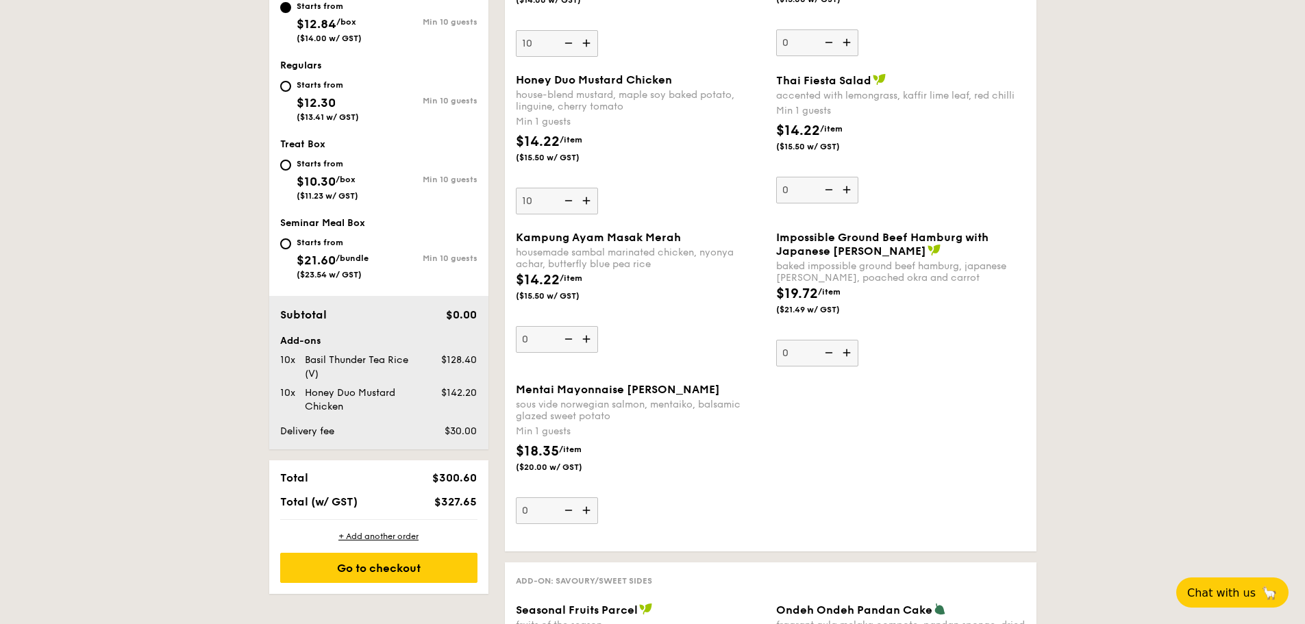
scroll to position [573, 0]
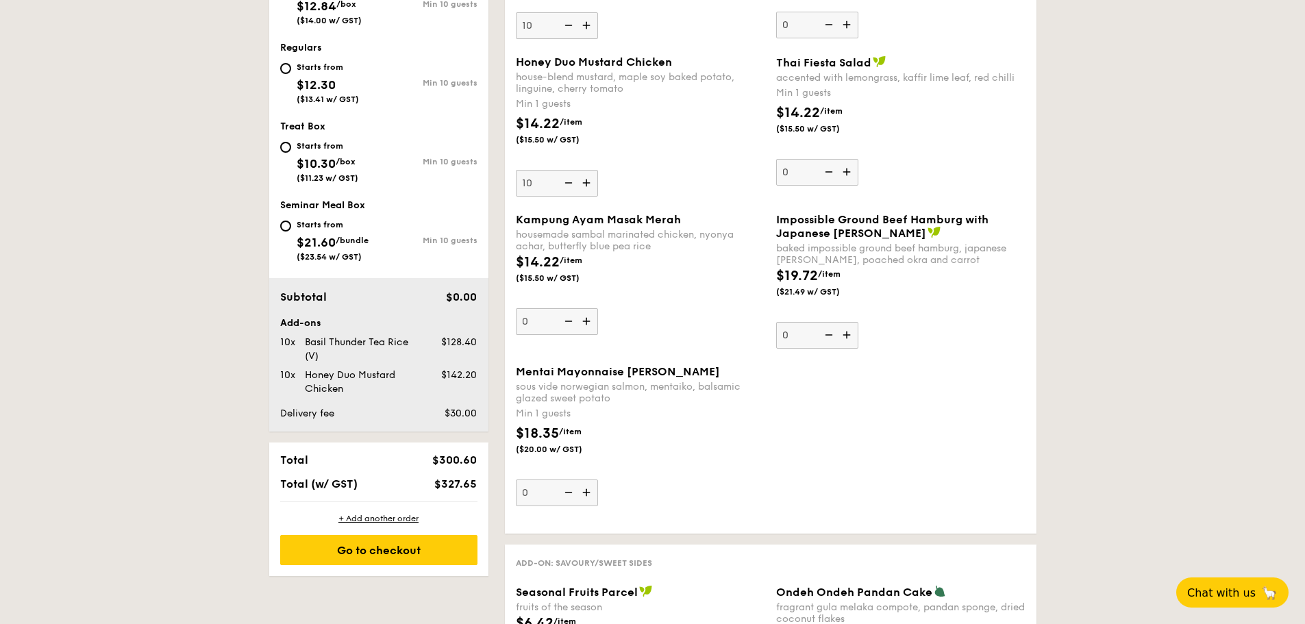
click at [569, 182] on img at bounding box center [567, 183] width 21 height 26
click at [569, 182] on input "10" at bounding box center [557, 183] width 82 height 27
click at [569, 182] on img at bounding box center [567, 183] width 21 height 26
click at [569, 182] on input "9" at bounding box center [557, 183] width 82 height 27
click at [569, 182] on img at bounding box center [567, 183] width 21 height 26
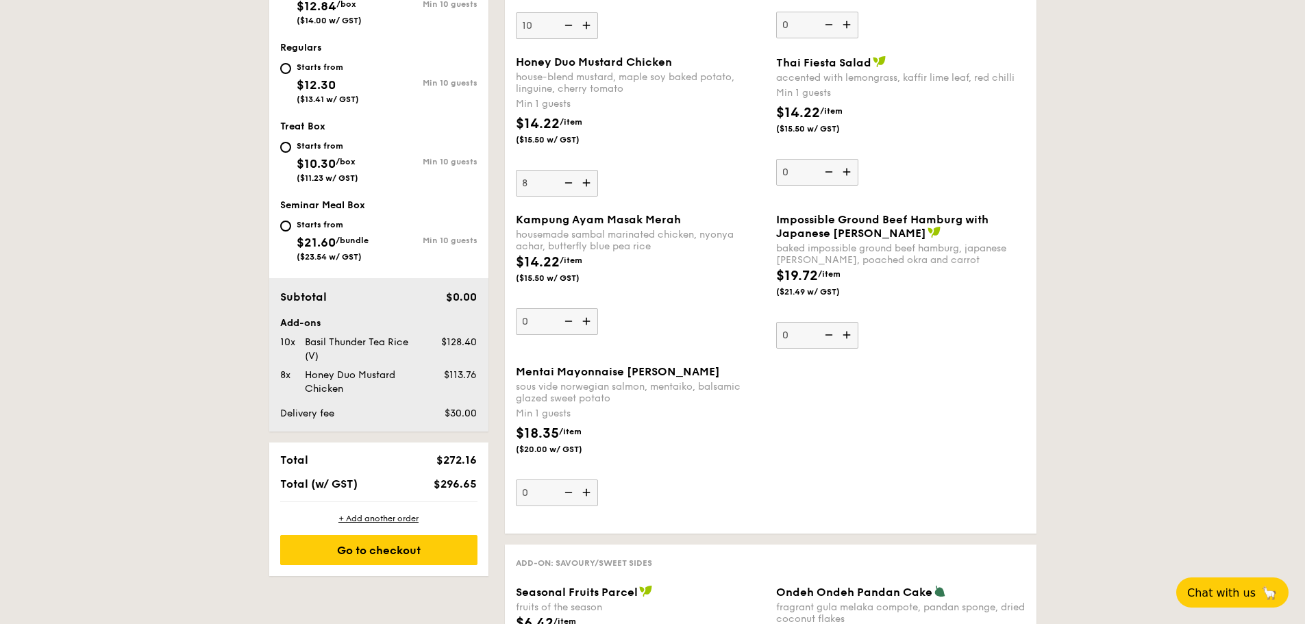
click at [569, 182] on input "8" at bounding box center [557, 183] width 82 height 27
click at [569, 182] on img at bounding box center [567, 183] width 21 height 26
click at [569, 182] on input "7" at bounding box center [557, 183] width 82 height 27
click at [569, 182] on img at bounding box center [567, 183] width 21 height 26
click at [569, 182] on input "6" at bounding box center [557, 183] width 82 height 27
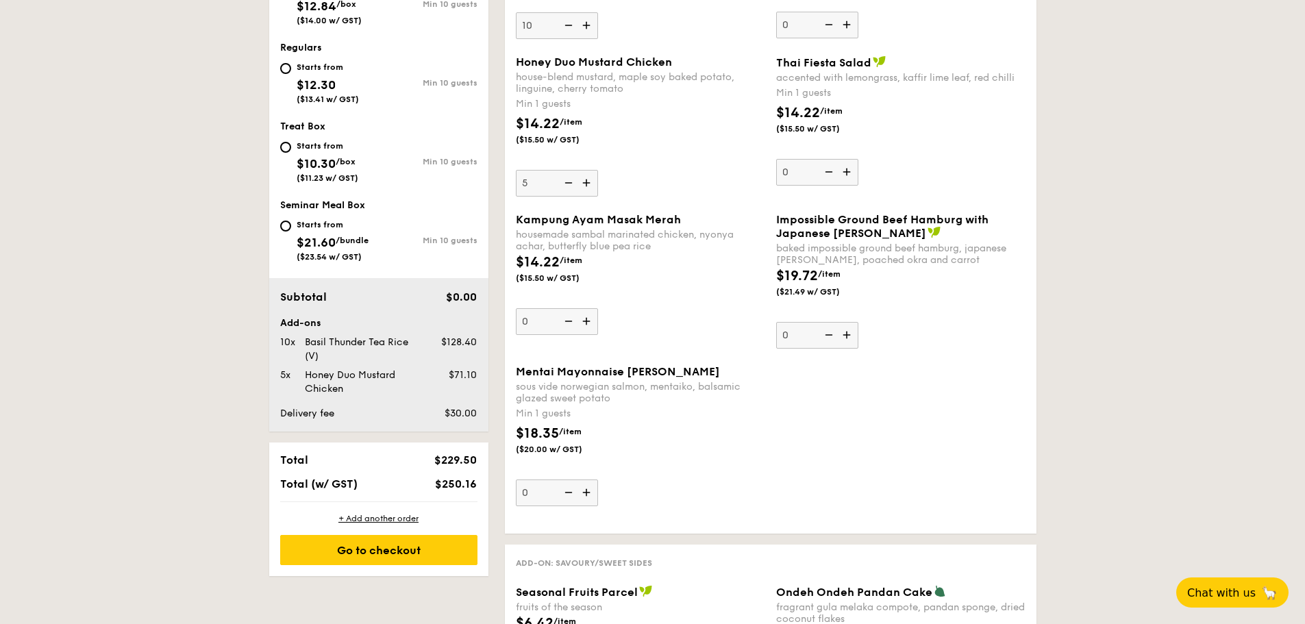
click at [569, 182] on img at bounding box center [567, 183] width 21 height 26
click at [569, 182] on input "5" at bounding box center [557, 183] width 82 height 27
click at [569, 182] on img at bounding box center [567, 183] width 21 height 26
click at [569, 182] on input "5" at bounding box center [557, 183] width 82 height 27
click at [569, 182] on img at bounding box center [567, 183] width 21 height 26
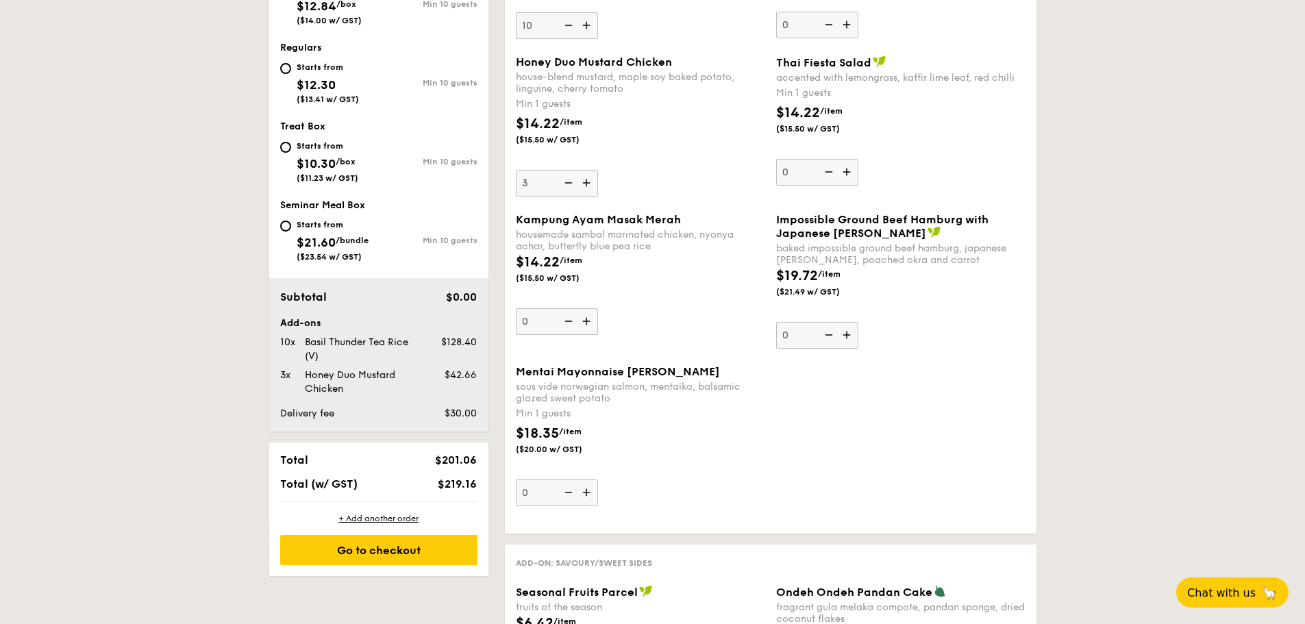
click at [569, 182] on input "3" at bounding box center [557, 183] width 82 height 27
click at [569, 182] on img at bounding box center [567, 183] width 21 height 26
click at [569, 182] on input "3" at bounding box center [557, 183] width 82 height 27
click at [569, 182] on img at bounding box center [567, 183] width 21 height 26
click at [569, 182] on input "1" at bounding box center [557, 183] width 82 height 27
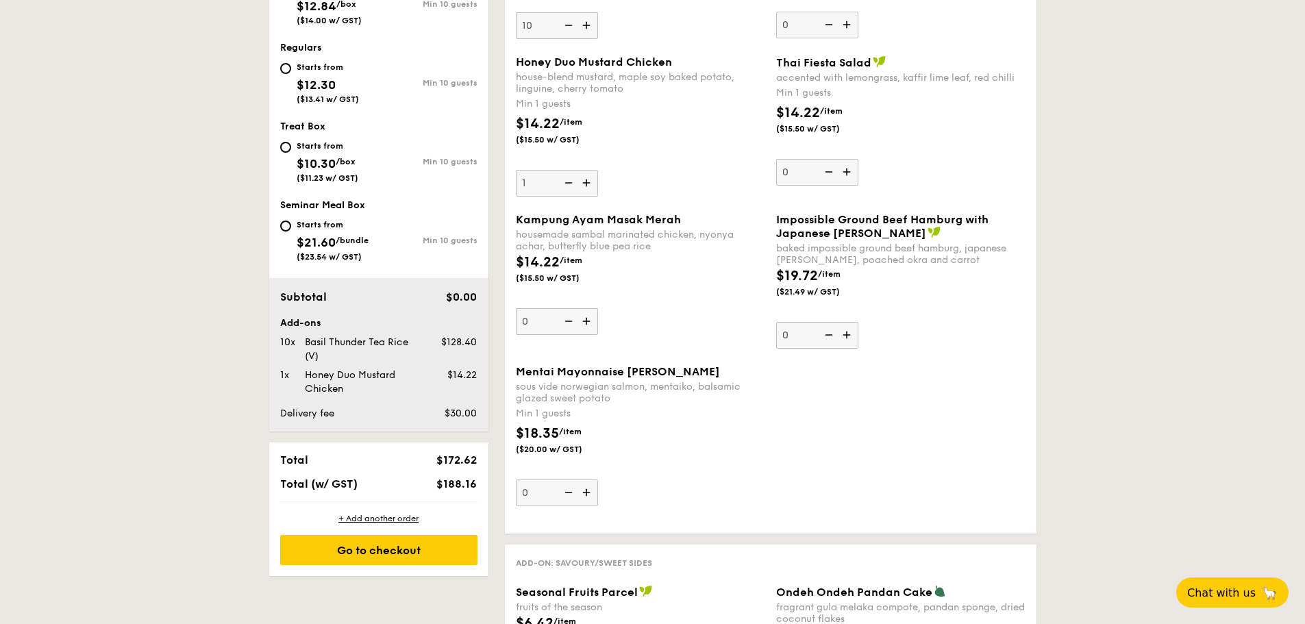
type input "0"
click at [569, 182] on img at bounding box center [567, 183] width 21 height 26
click at [569, 182] on input "0" at bounding box center [557, 183] width 82 height 27
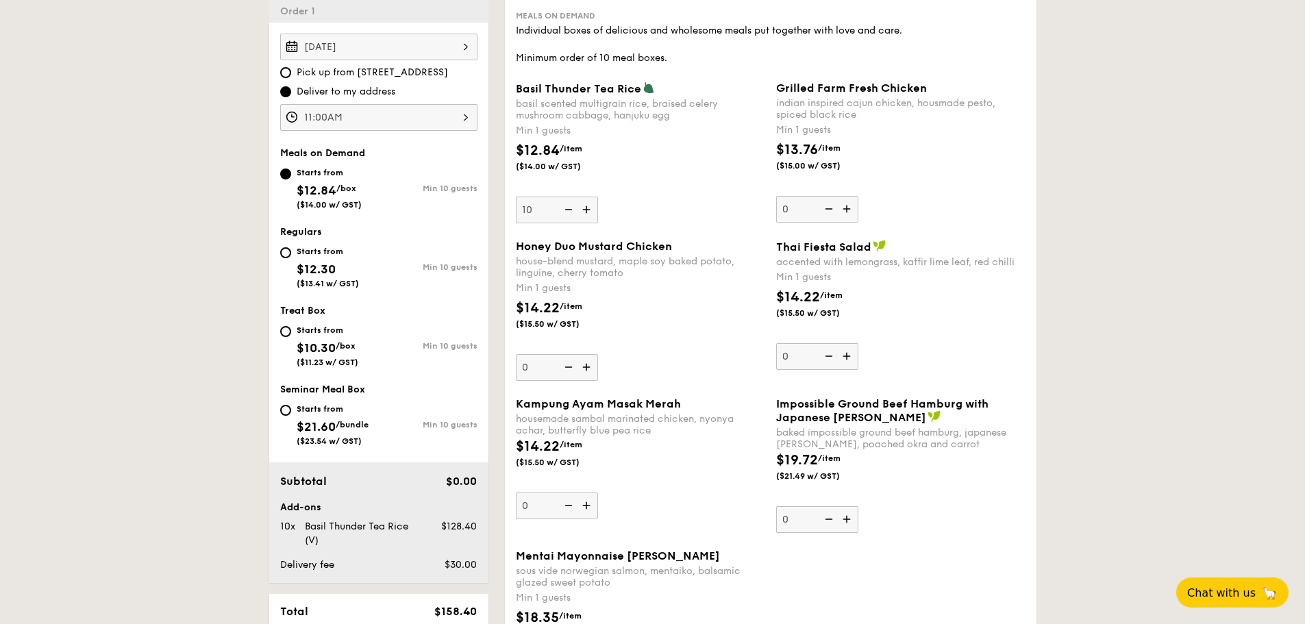
scroll to position [323, 0]
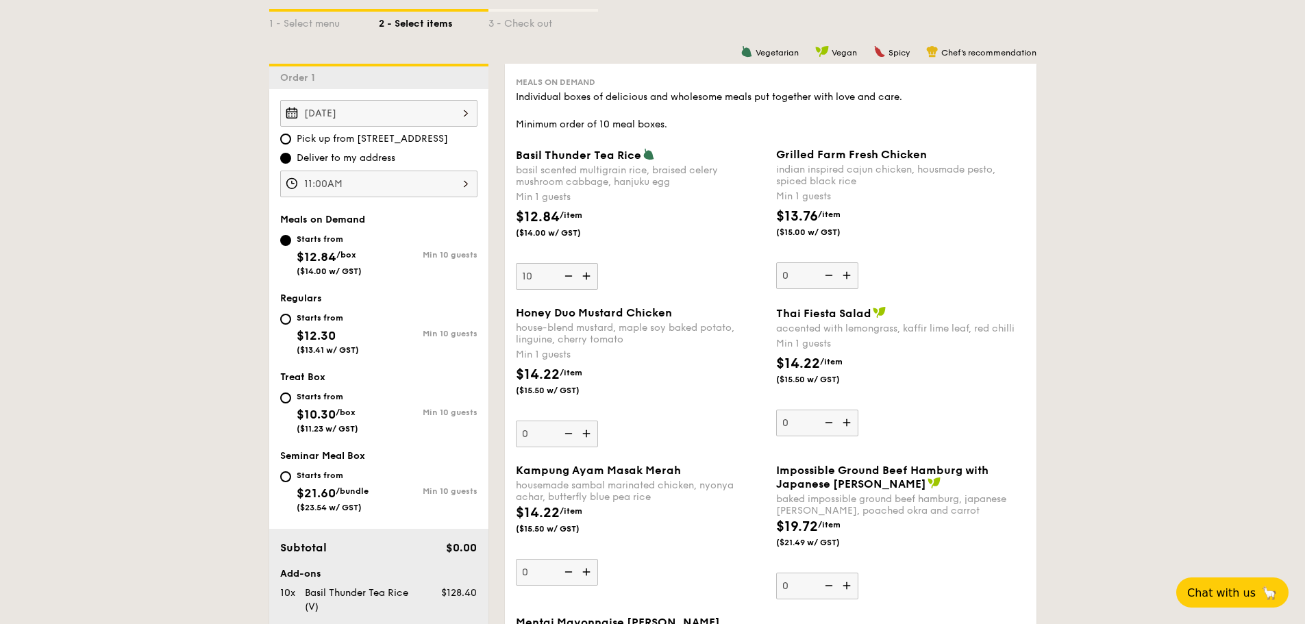
click at [588, 275] on img at bounding box center [587, 276] width 21 height 26
click at [588, 275] on input "10" at bounding box center [557, 276] width 82 height 27
click at [588, 275] on img at bounding box center [587, 276] width 21 height 26
click at [588, 275] on input "11" at bounding box center [557, 276] width 82 height 27
click at [588, 275] on img at bounding box center [587, 276] width 21 height 26
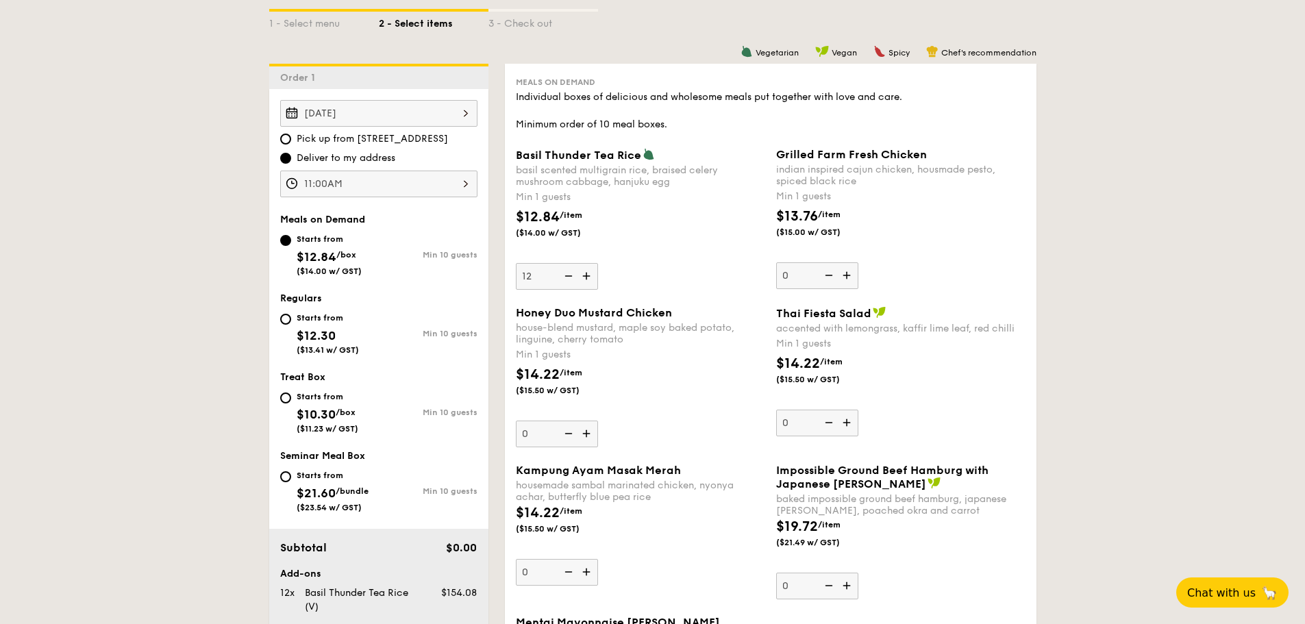
click at [588, 275] on input "12" at bounding box center [557, 276] width 82 height 27
click at [588, 275] on img at bounding box center [587, 276] width 21 height 26
click at [588, 275] on input "13" at bounding box center [557, 276] width 82 height 27
click at [588, 275] on img at bounding box center [587, 276] width 21 height 26
click at [588, 275] on input "14" at bounding box center [557, 276] width 82 height 27
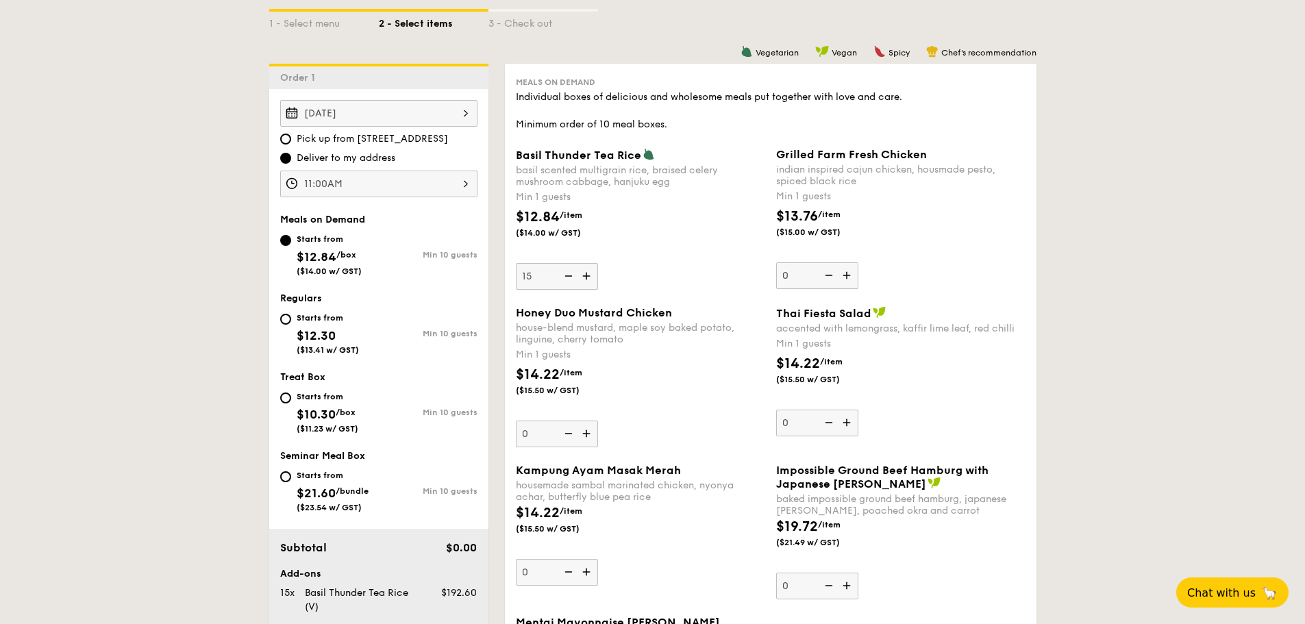
click at [588, 275] on img at bounding box center [587, 276] width 21 height 26
click at [588, 275] on input "15" at bounding box center [557, 276] width 82 height 27
click at [588, 275] on img at bounding box center [587, 276] width 21 height 26
click at [588, 275] on input "16" at bounding box center [557, 276] width 82 height 27
click at [588, 275] on img at bounding box center [587, 276] width 21 height 26
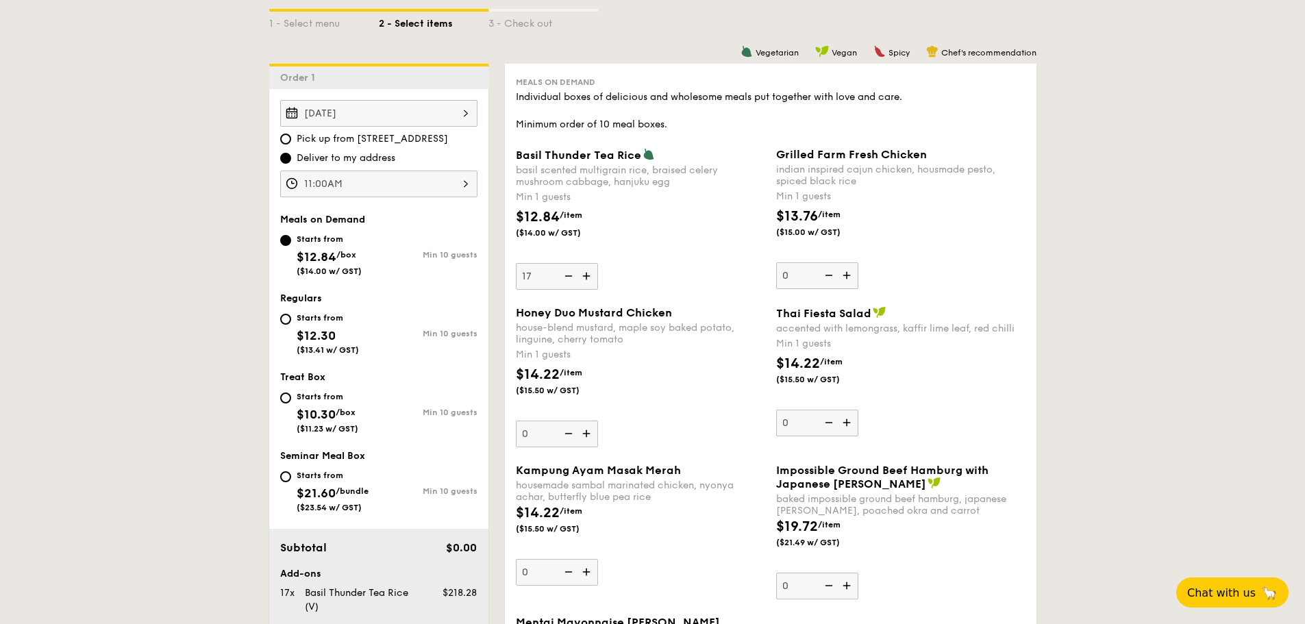
click at [588, 275] on input "17" at bounding box center [557, 276] width 82 height 27
click at [588, 275] on img at bounding box center [587, 276] width 21 height 26
click at [588, 275] on input "18" at bounding box center [557, 276] width 82 height 27
click at [588, 275] on img at bounding box center [587, 276] width 21 height 26
click at [588, 275] on input "19" at bounding box center [557, 276] width 82 height 27
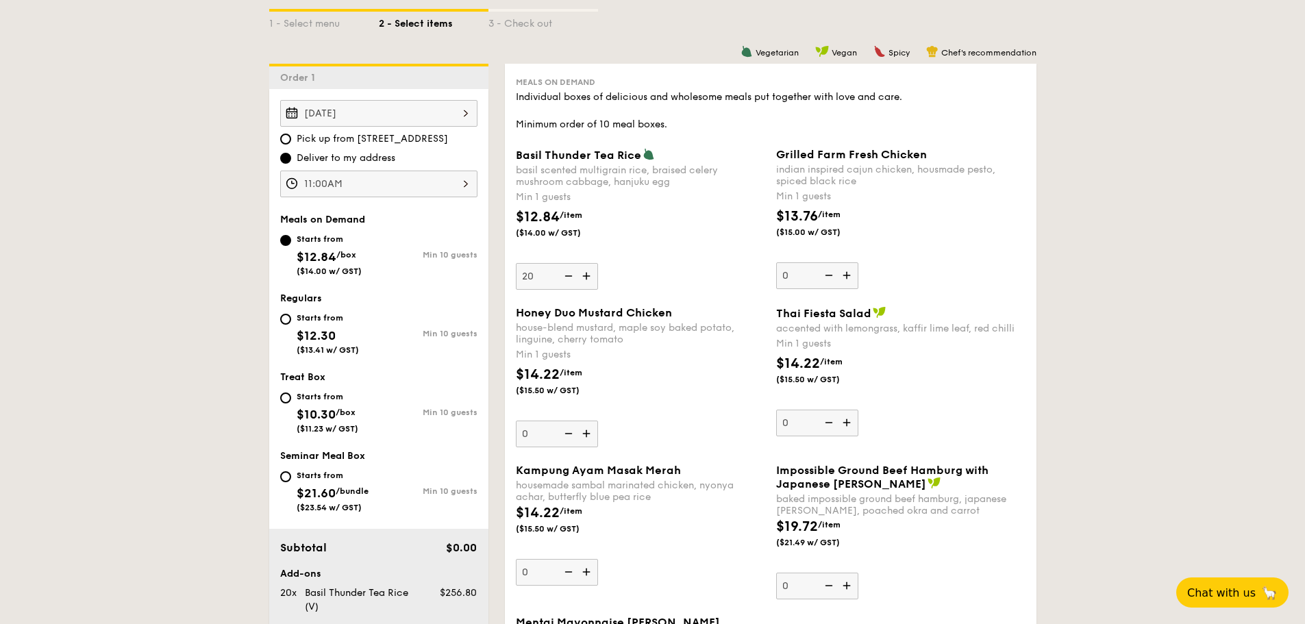
click at [588, 275] on img at bounding box center [587, 276] width 21 height 26
click at [588, 275] on input "20" at bounding box center [557, 276] width 82 height 27
click at [569, 273] on img at bounding box center [567, 276] width 21 height 26
click at [569, 273] on input "21" at bounding box center [557, 276] width 82 height 27
type input "20"
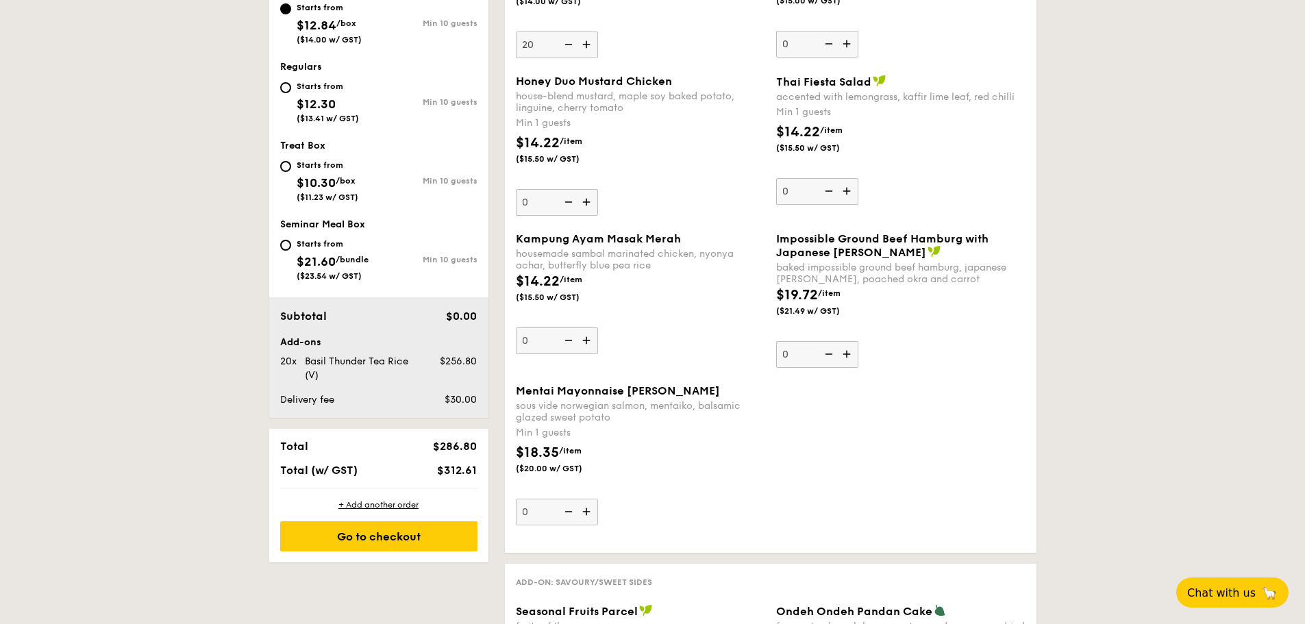
scroll to position [573, 0]
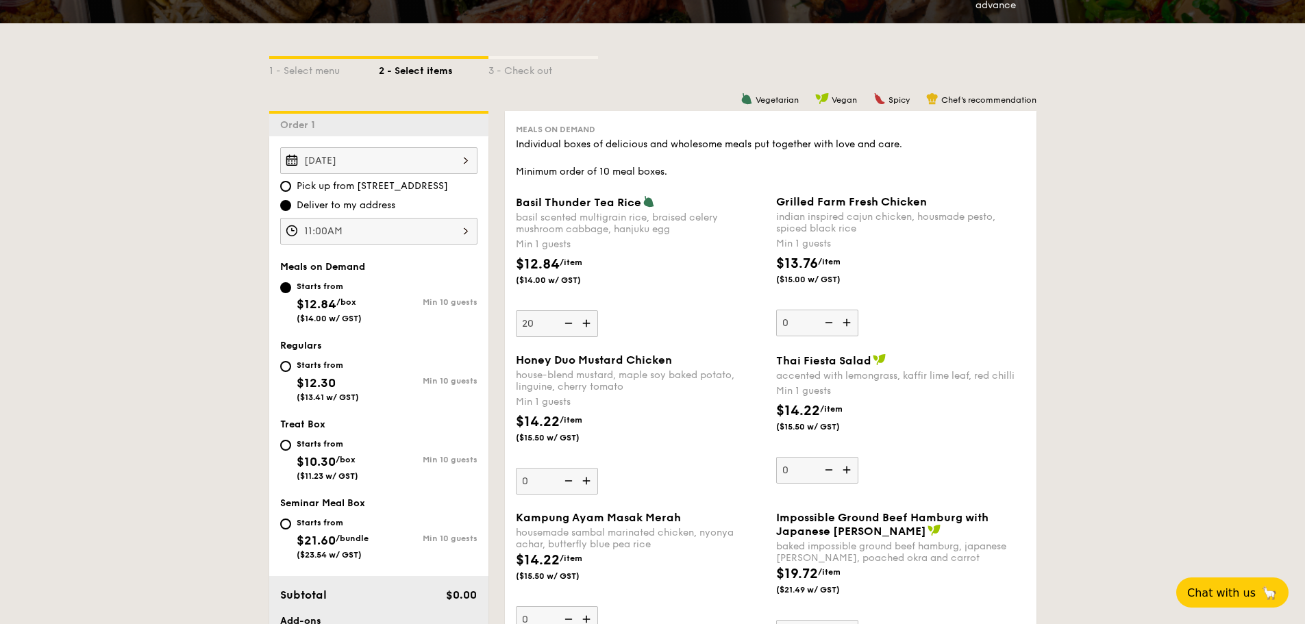
scroll to position [251, 0]
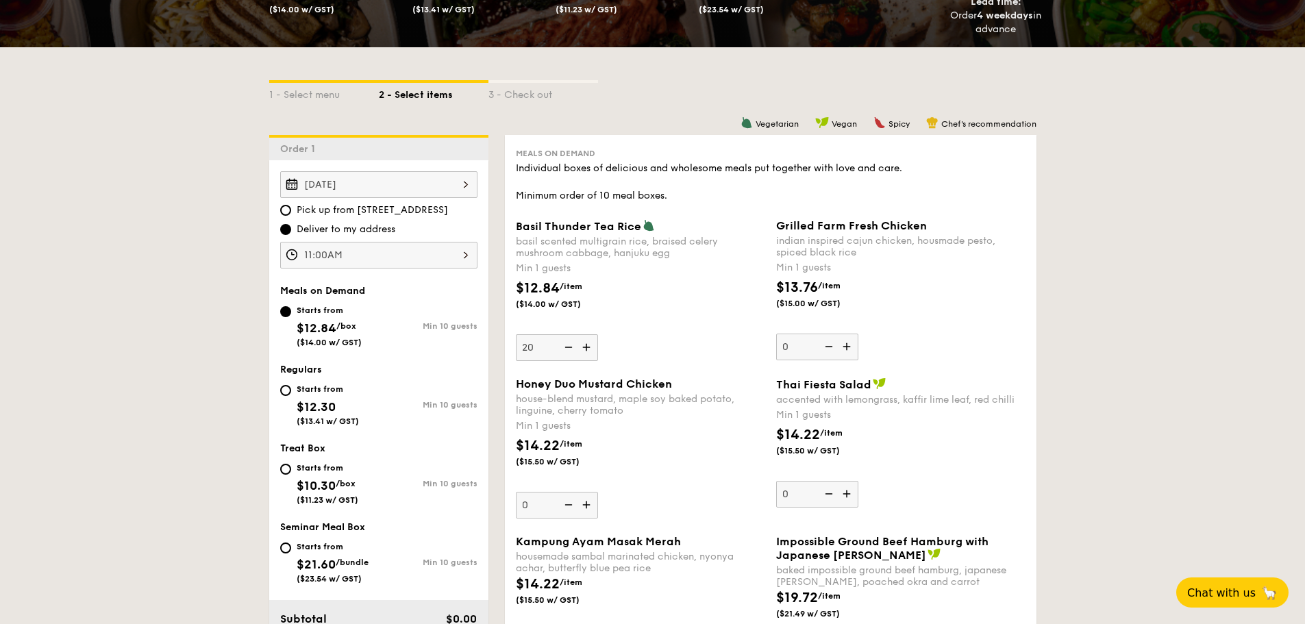
click at [466, 255] on input "11:00AM" at bounding box center [378, 255] width 197 height 27
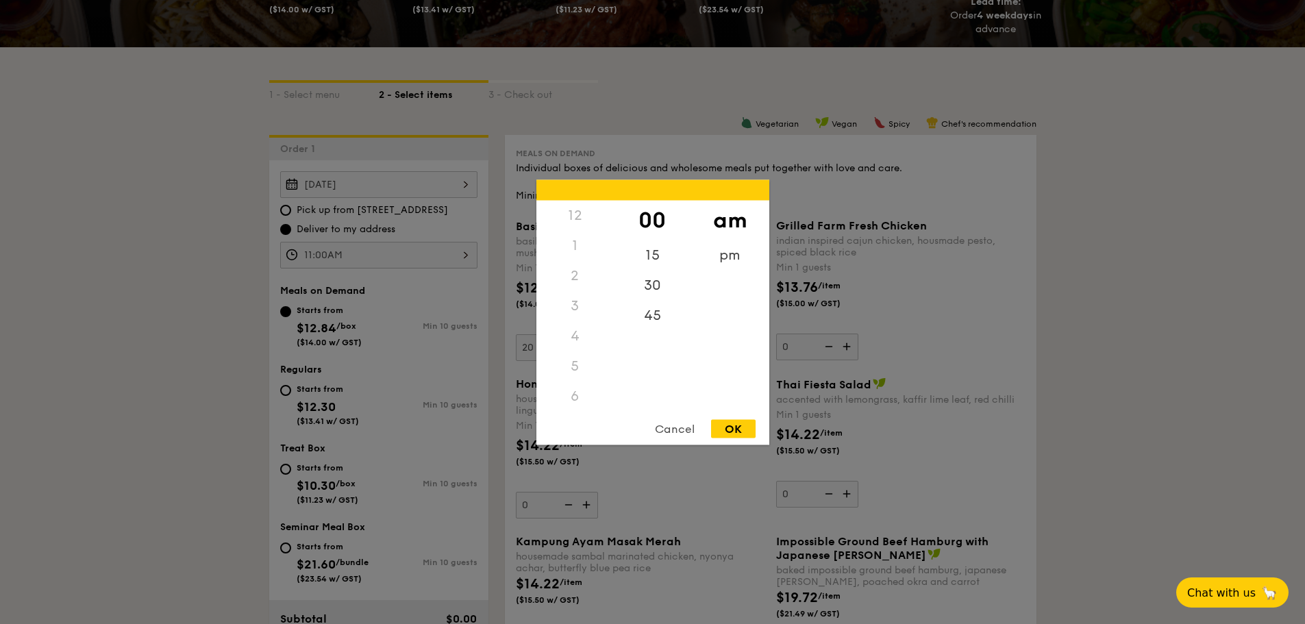
scroll to position [162, 0]
click at [575, 351] on div "10" at bounding box center [574, 359] width 77 height 40
click at [734, 429] on div "OK" at bounding box center [733, 428] width 45 height 18
type input "10:00AM"
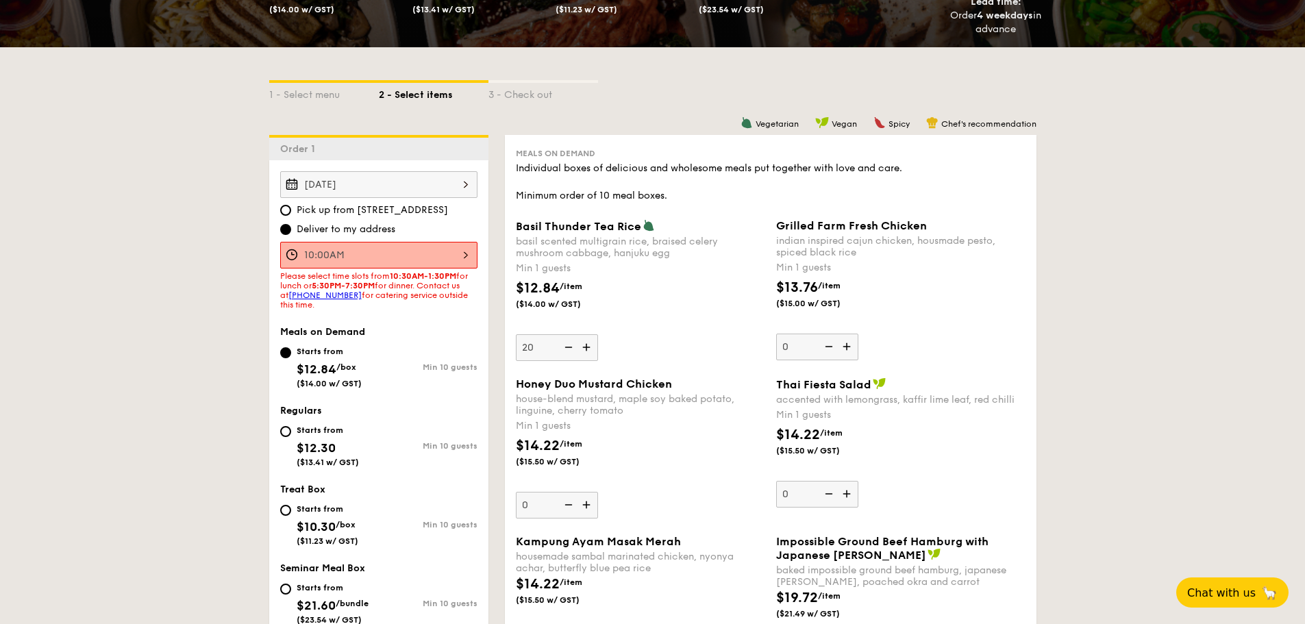
scroll to position [502, 0]
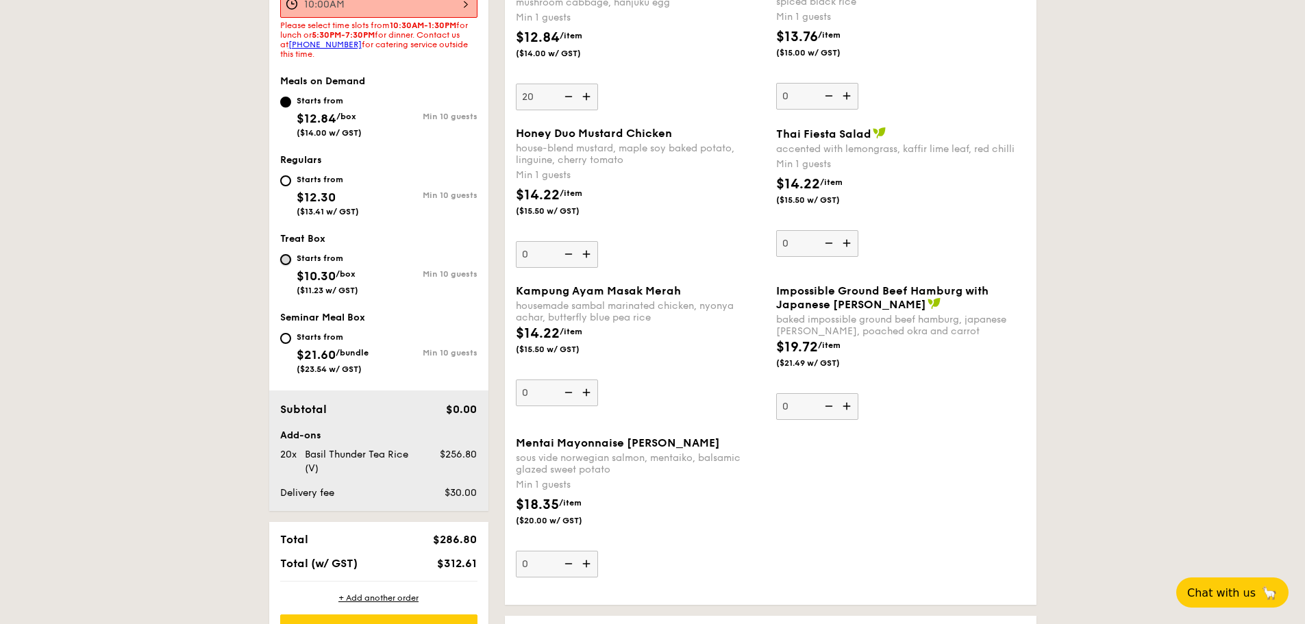
click at [287, 260] on input "Starts from $10.30 /box ($11.23 w/ GST) Min 10 guests" at bounding box center [285, 259] width 11 height 11
radio input "true"
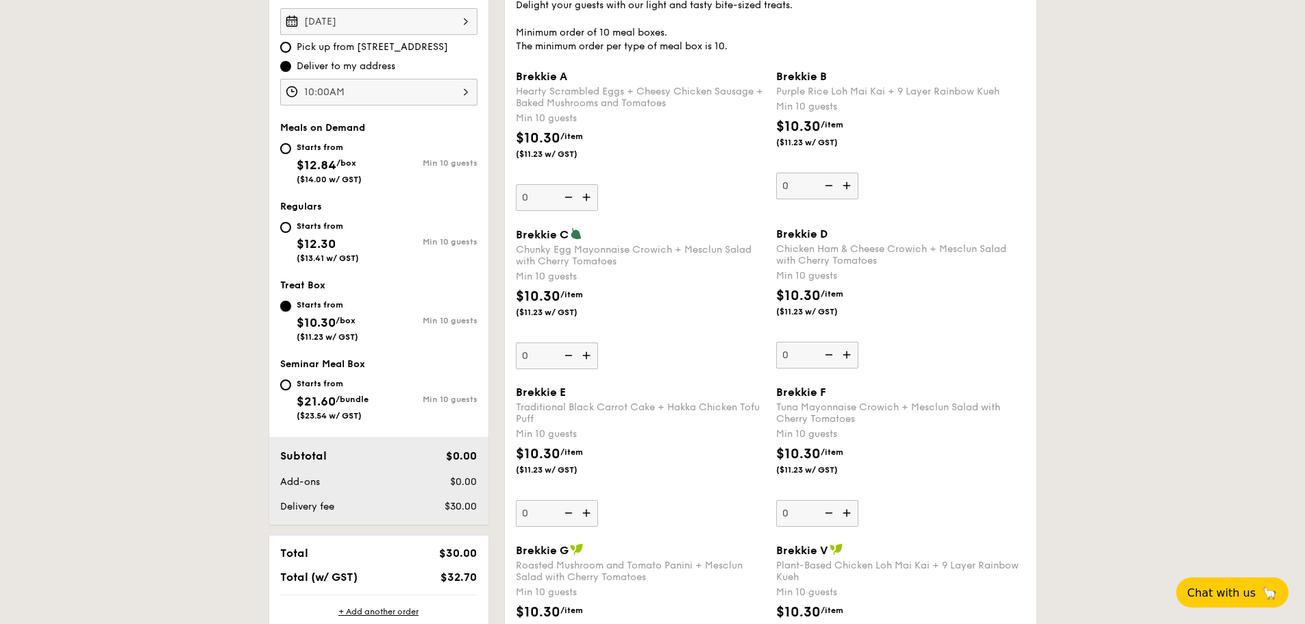
scroll to position [251, 0]
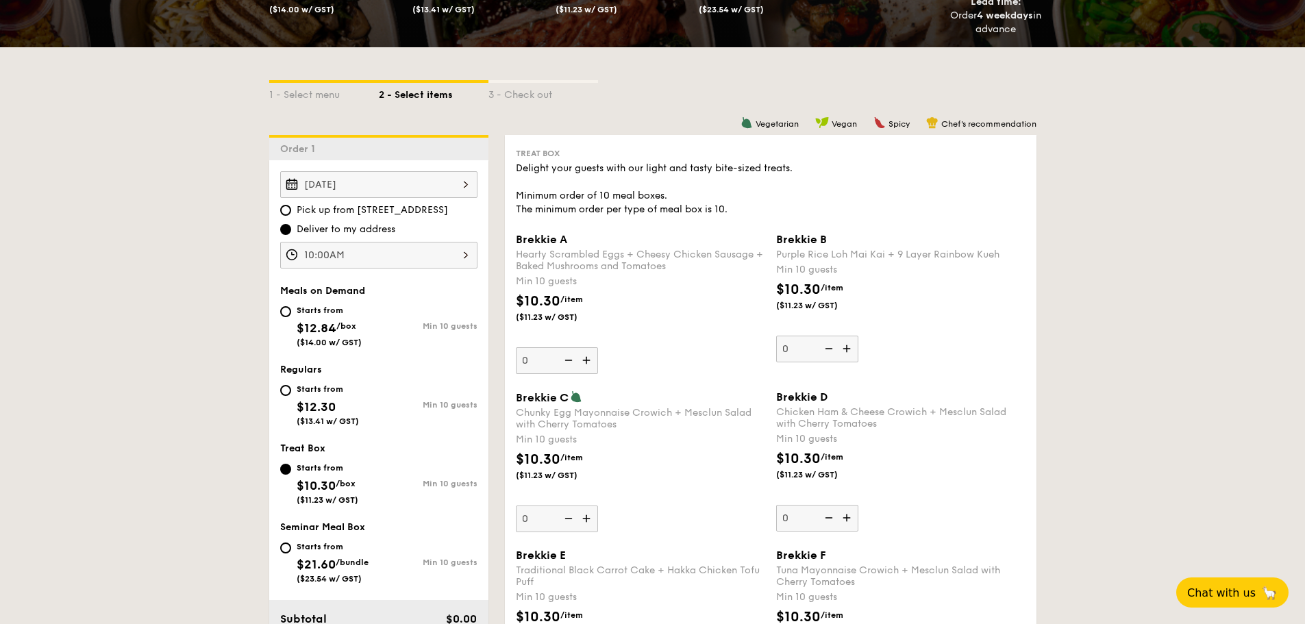
click at [587, 364] on img at bounding box center [587, 360] width 21 height 26
click at [587, 364] on input "0" at bounding box center [557, 360] width 82 height 27
click at [587, 364] on img at bounding box center [587, 360] width 21 height 26
click at [587, 364] on input "10" at bounding box center [557, 360] width 82 height 27
click at [587, 364] on img at bounding box center [587, 360] width 21 height 26
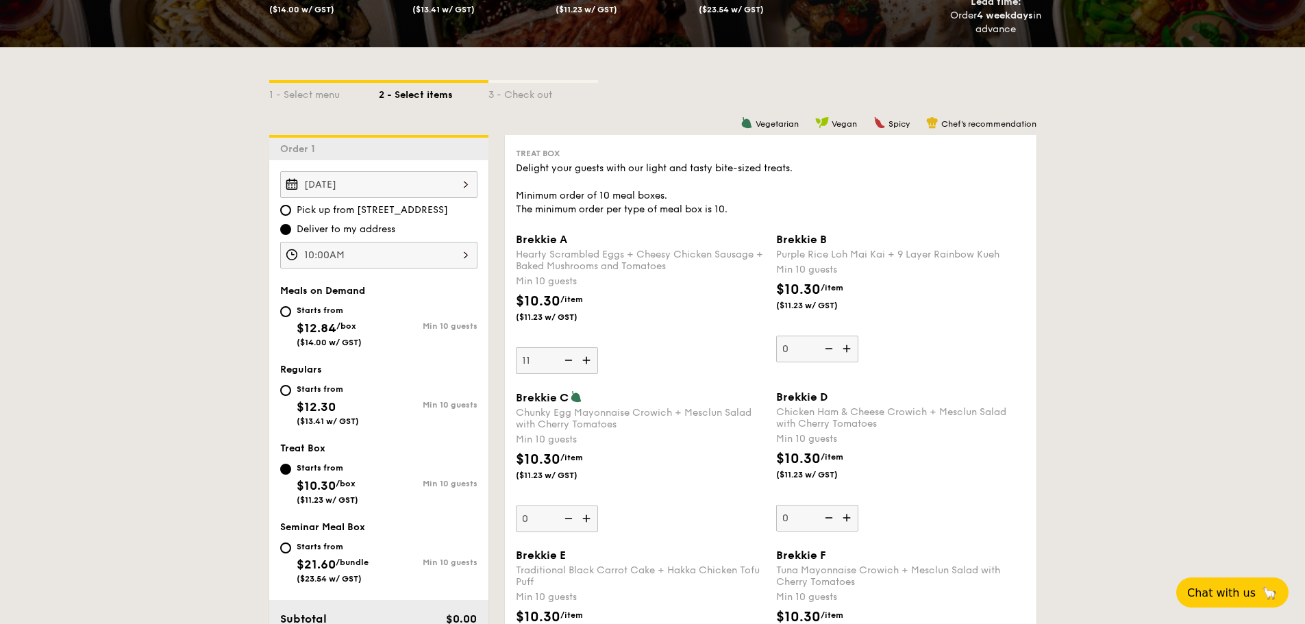
click at [587, 364] on input "11" at bounding box center [557, 360] width 82 height 27
click at [587, 364] on img at bounding box center [587, 360] width 21 height 26
click at [587, 364] on input "12" at bounding box center [557, 360] width 82 height 27
click at [587, 364] on img at bounding box center [587, 360] width 21 height 26
click at [587, 364] on input "13" at bounding box center [557, 360] width 82 height 27
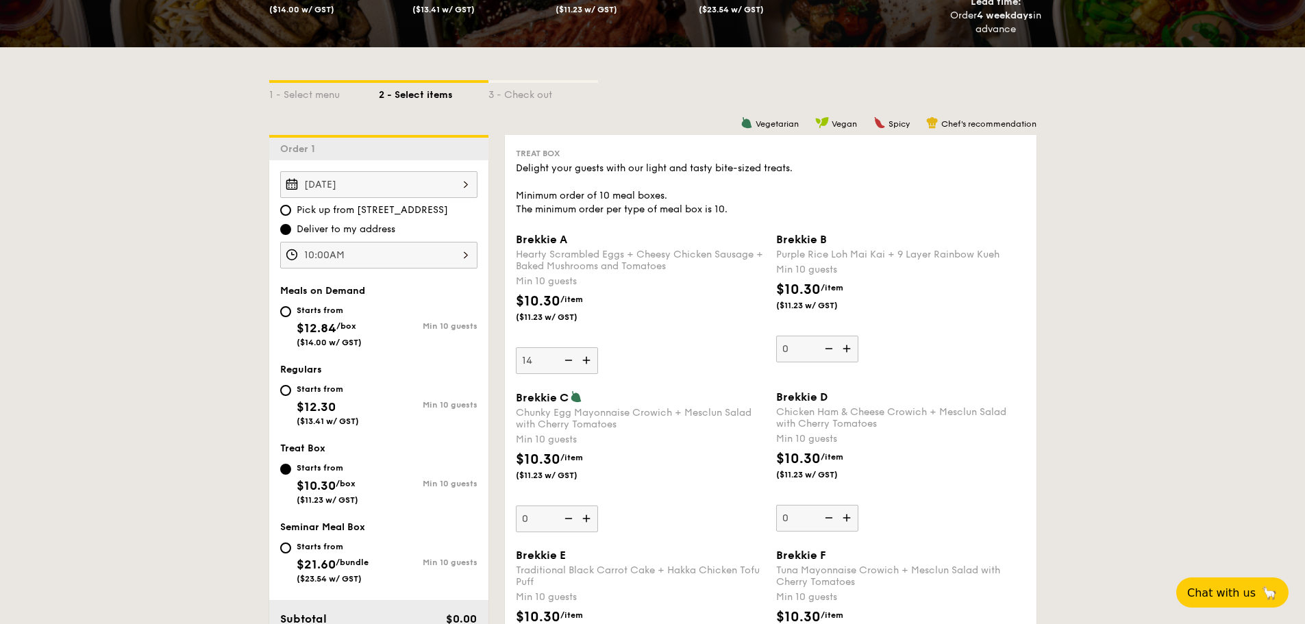
click at [587, 364] on img at bounding box center [587, 360] width 21 height 26
click at [587, 364] on input "14" at bounding box center [557, 360] width 82 height 27
click at [587, 364] on img at bounding box center [587, 360] width 21 height 26
click at [587, 364] on input "15" at bounding box center [557, 360] width 82 height 27
click at [587, 364] on img at bounding box center [587, 360] width 21 height 26
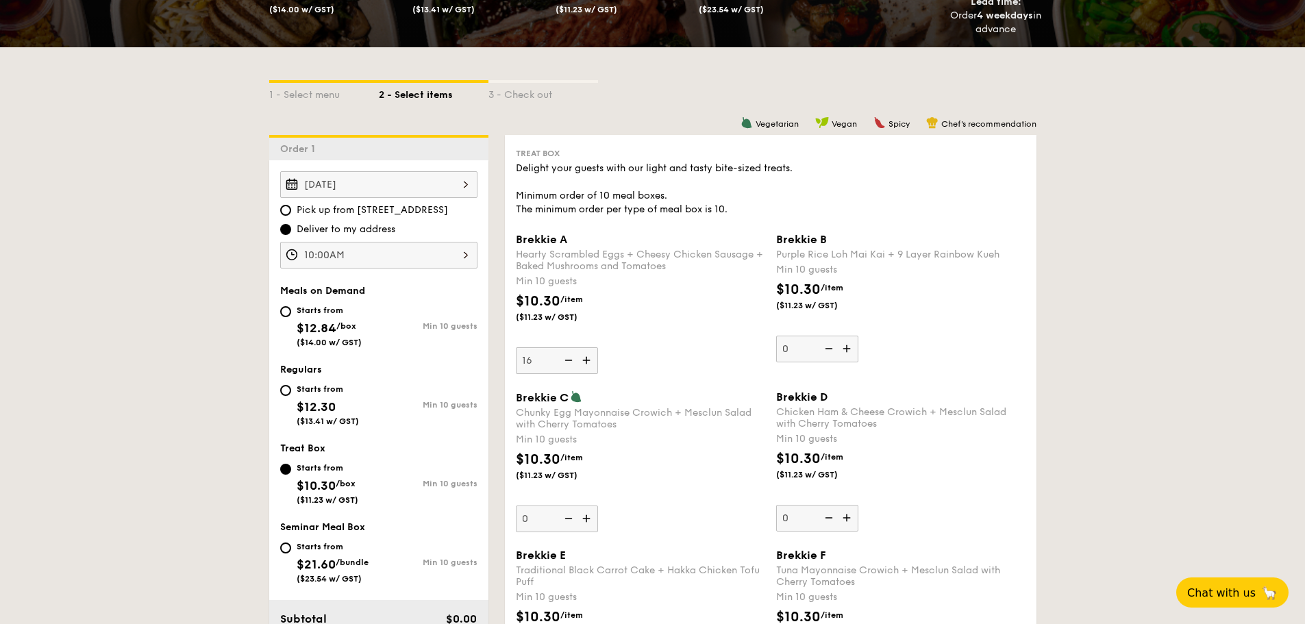
click at [587, 364] on input "16" at bounding box center [557, 360] width 82 height 27
click at [587, 364] on img at bounding box center [587, 360] width 21 height 26
click at [587, 364] on input "17" at bounding box center [557, 360] width 82 height 27
click at [587, 364] on img at bounding box center [587, 360] width 21 height 26
click at [587, 364] on input "18" at bounding box center [557, 360] width 82 height 27
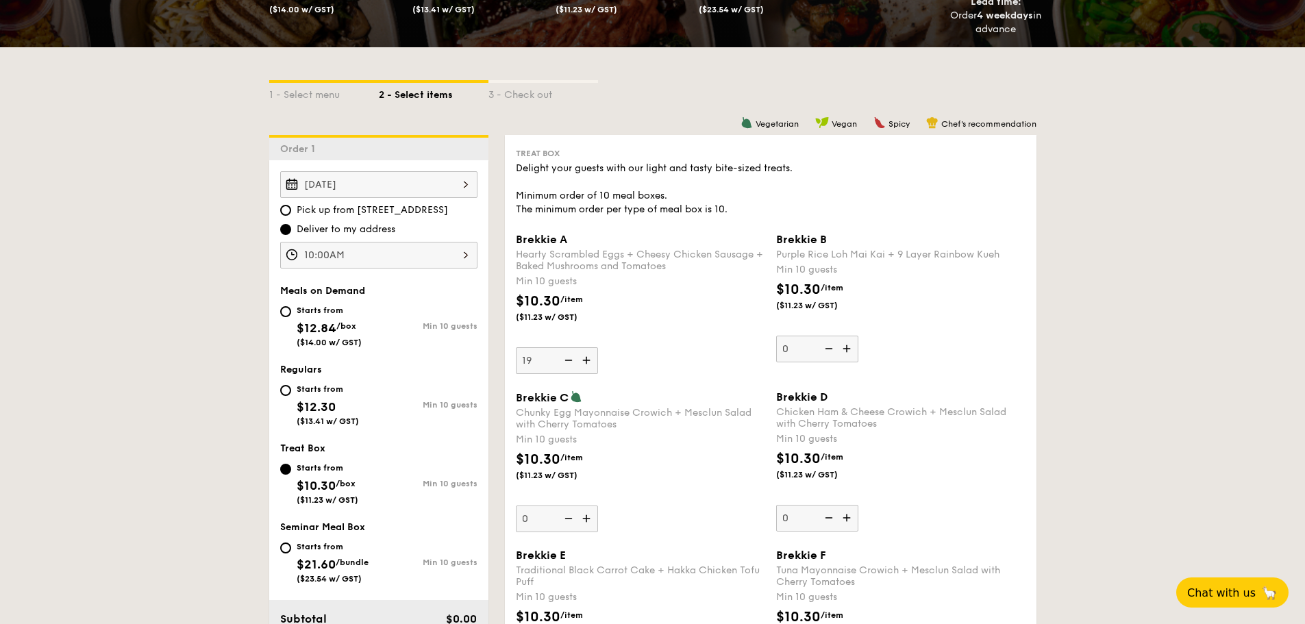
click at [587, 364] on img at bounding box center [587, 360] width 21 height 26
click at [587, 364] on input "19" at bounding box center [557, 360] width 82 height 27
click at [587, 364] on img at bounding box center [587, 360] width 21 height 26
click at [587, 364] on input "20" at bounding box center [557, 360] width 82 height 27
drag, startPoint x: 563, startPoint y: 358, endPoint x: 571, endPoint y: 358, distance: 8.2
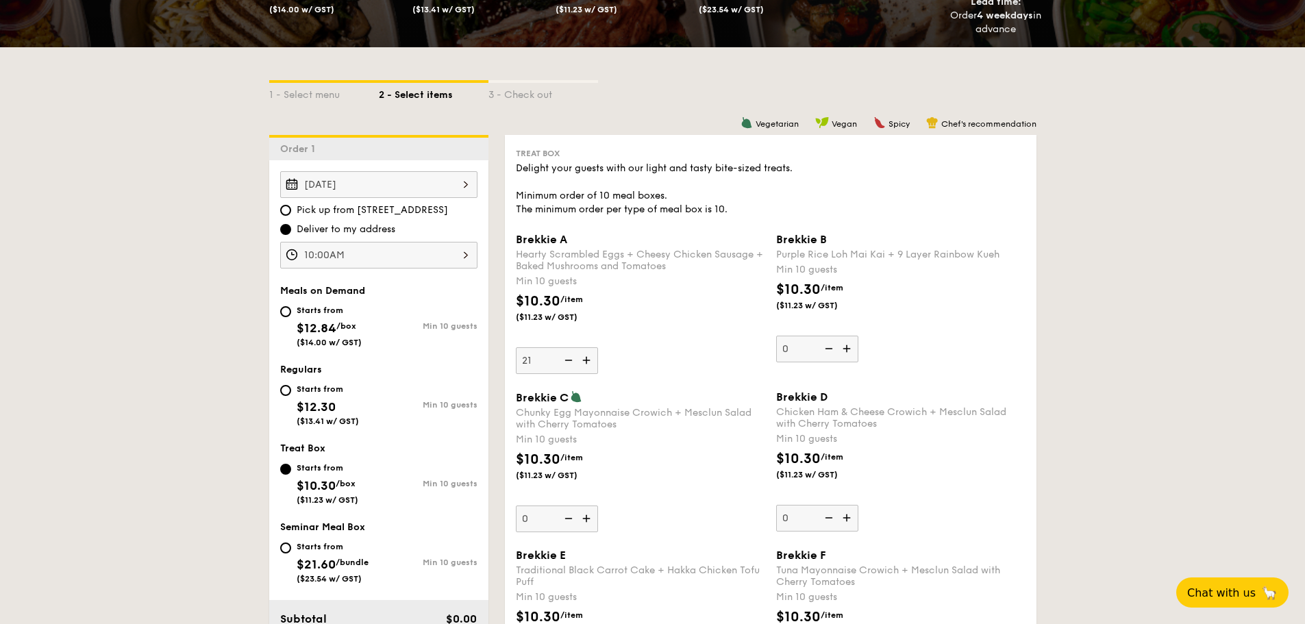
click at [571, 358] on img at bounding box center [567, 360] width 21 height 26
click at [571, 358] on input "21" at bounding box center [557, 360] width 82 height 27
type input "20"
